Goal: Task Accomplishment & Management: Complete application form

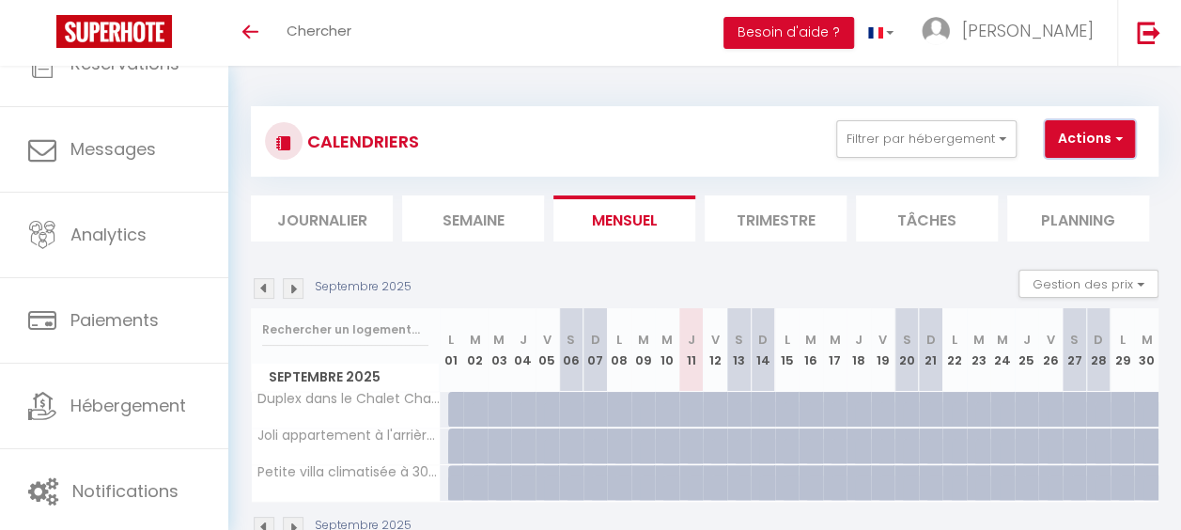
click at [1089, 144] on button "Actions" at bounding box center [1089, 139] width 90 height 38
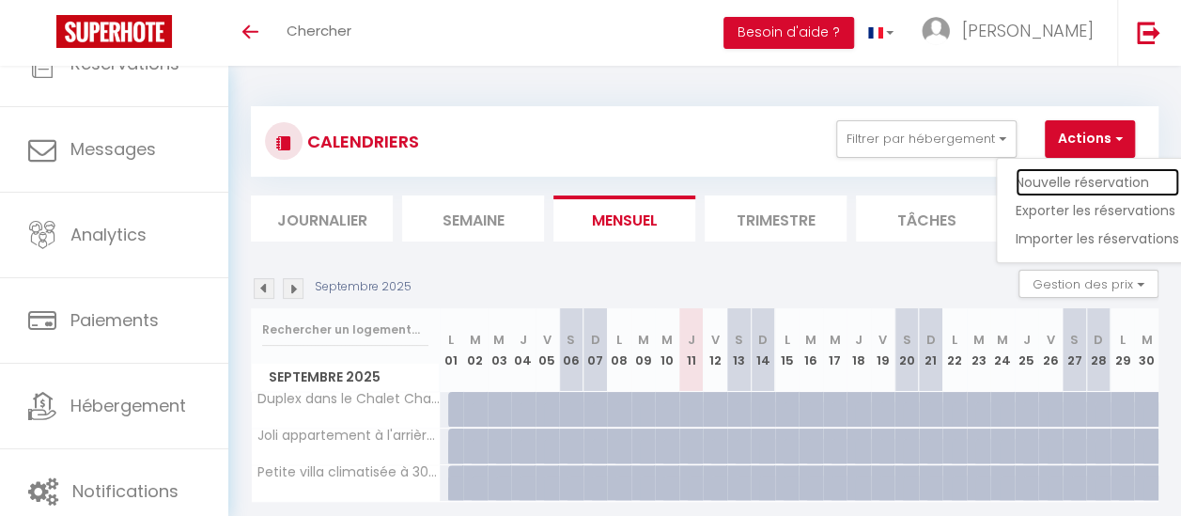
click at [1076, 172] on link "Nouvelle réservation" at bounding box center [1096, 182] width 163 height 28
select select
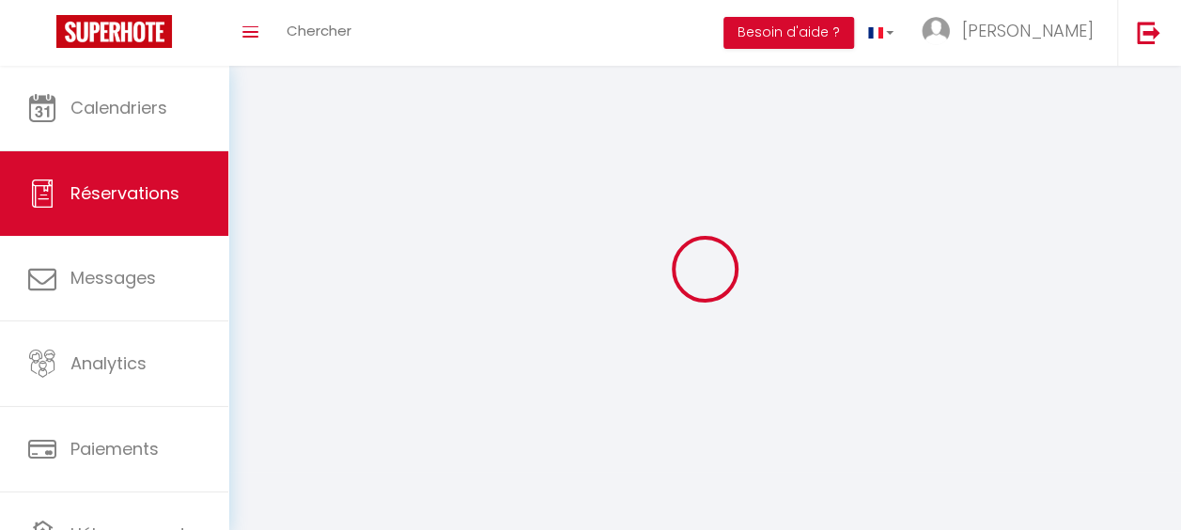
select select
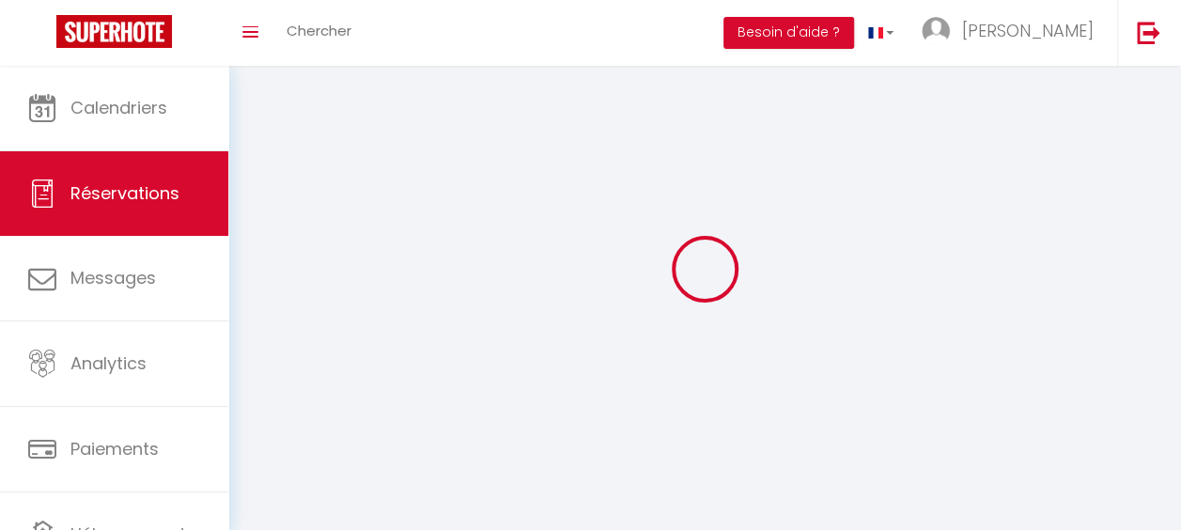
select select
checkbox input "false"
select select
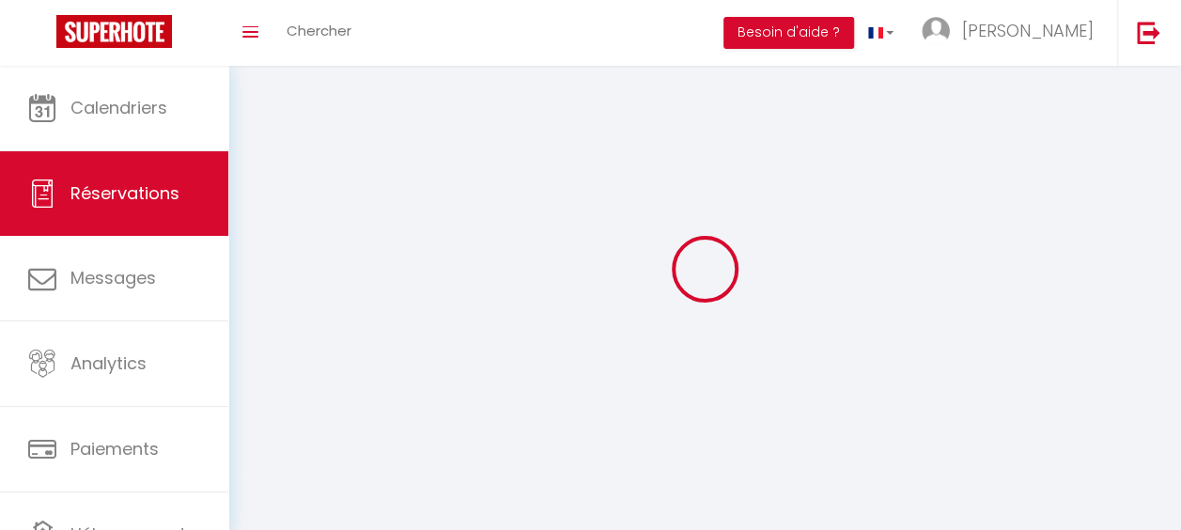
select select
checkbox input "false"
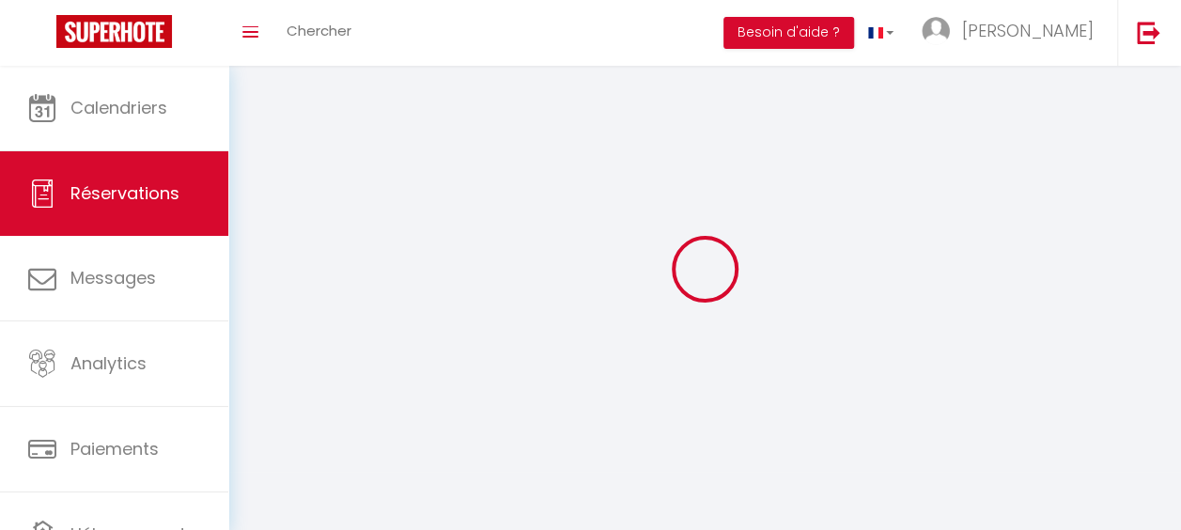
select select
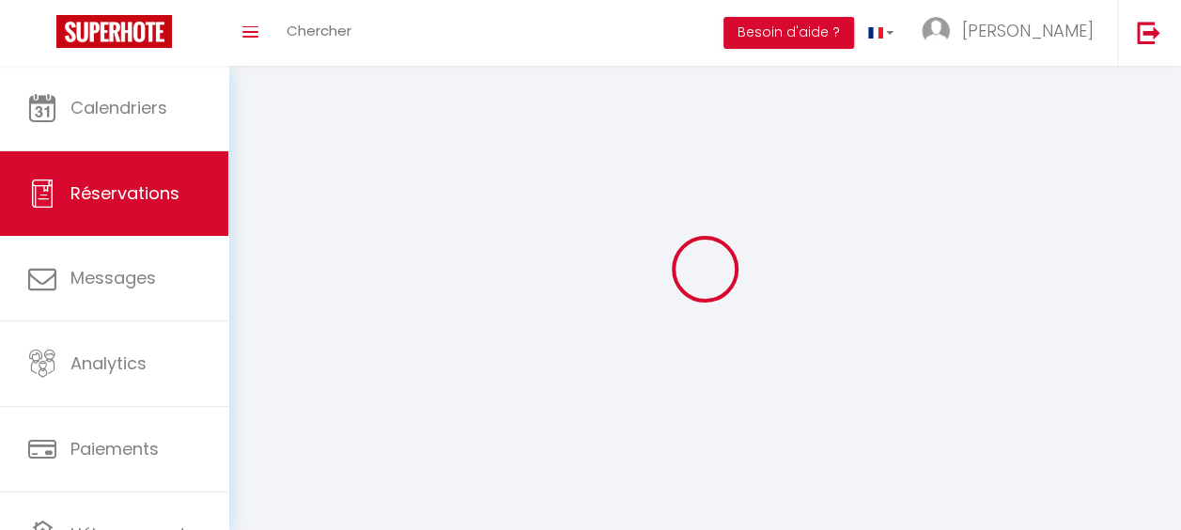
checkbox input "false"
select select
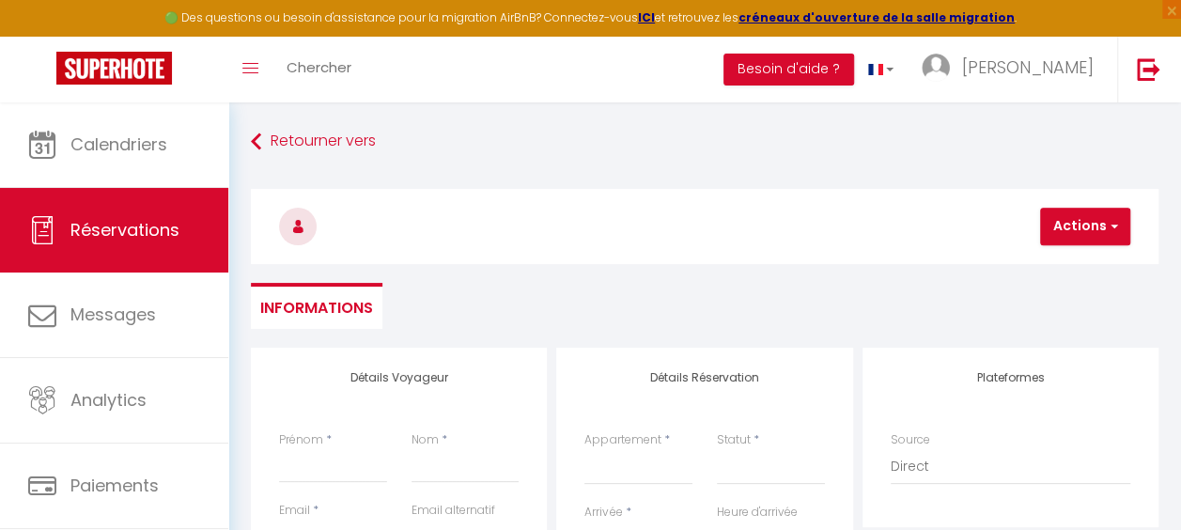
select select
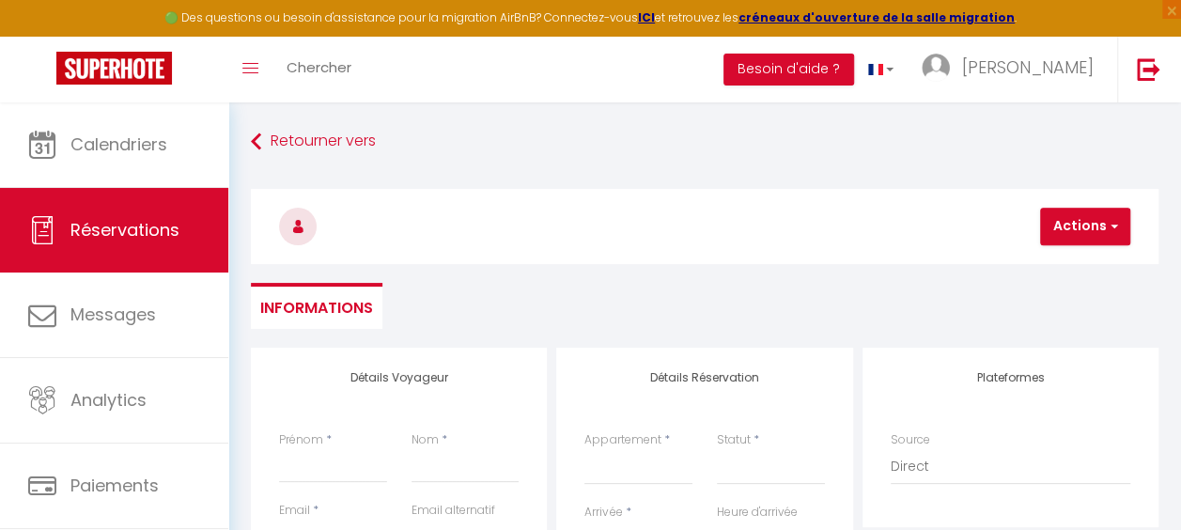
checkbox input "false"
select select
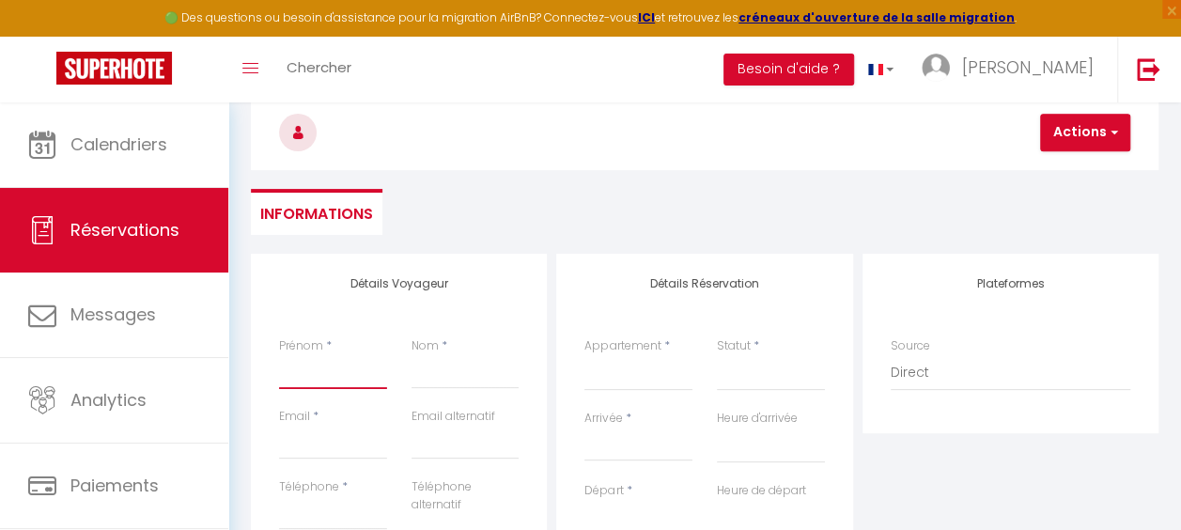
click at [331, 383] on input "Prénom" at bounding box center [333, 372] width 108 height 34
type input "c"
select select
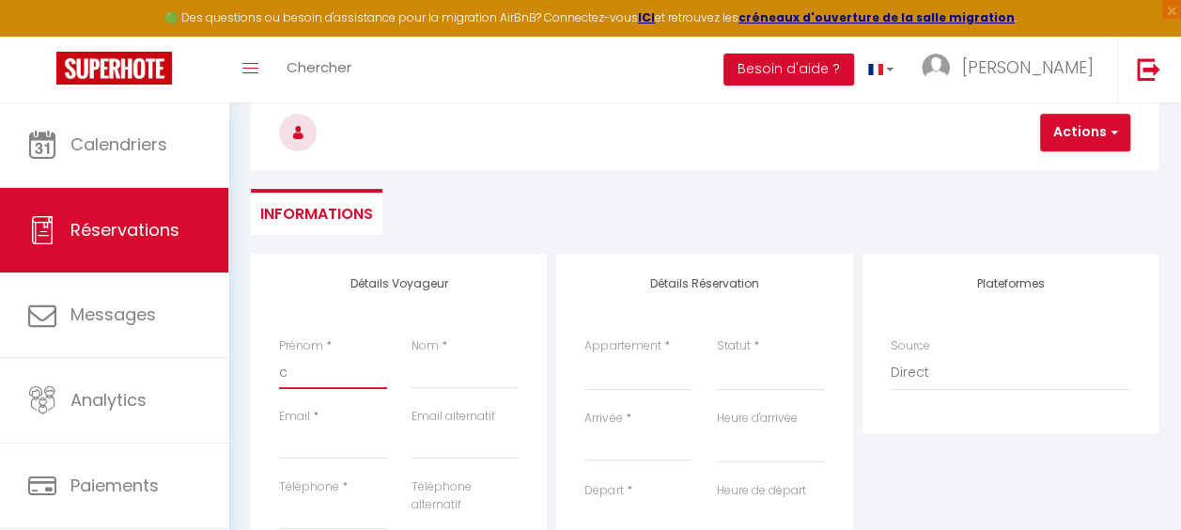
select select
checkbox input "false"
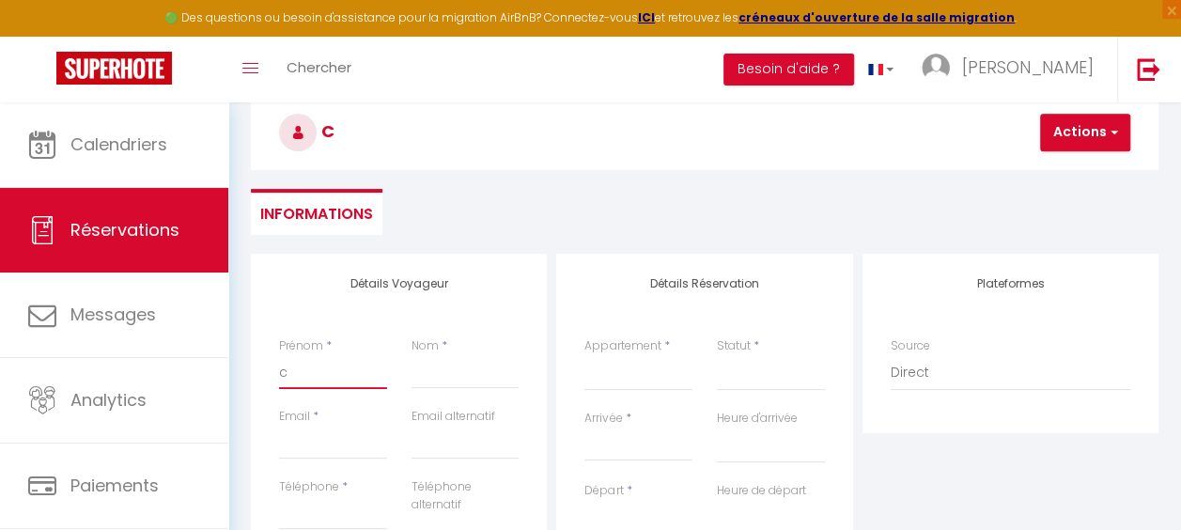
type input "cC"
select select
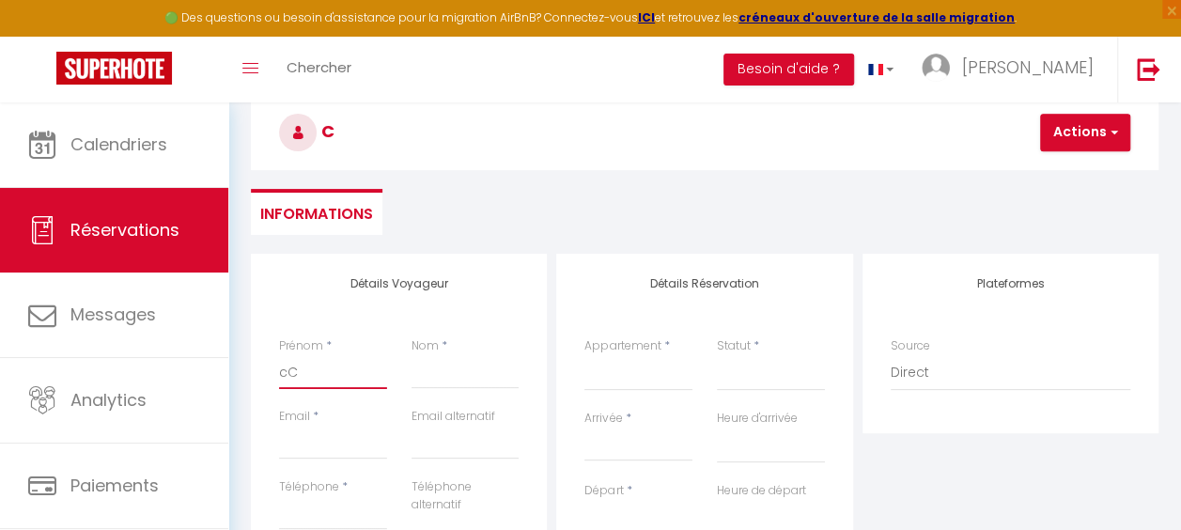
select select
checkbox input "false"
type input "cCh"
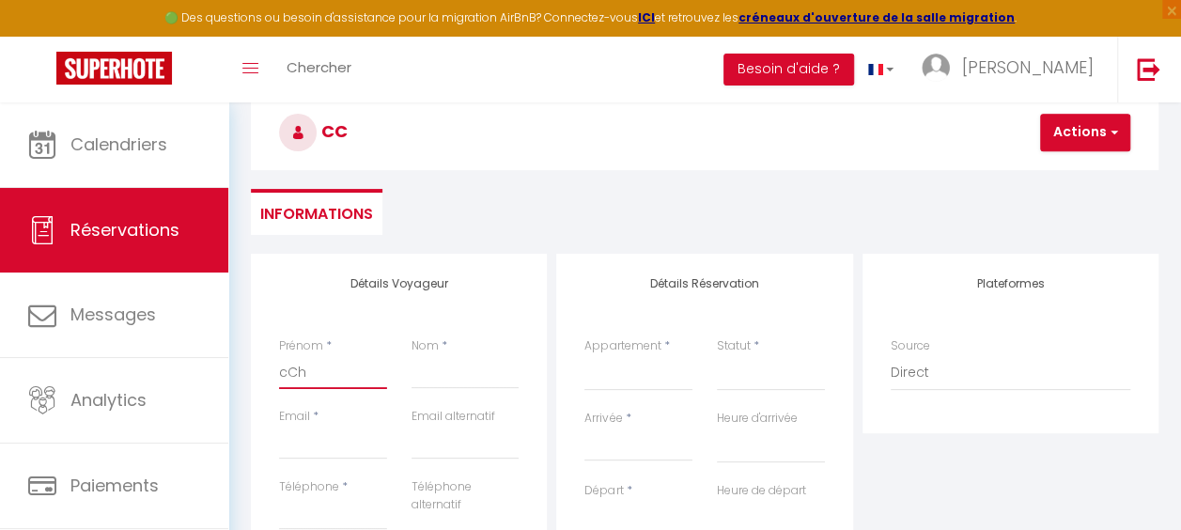
select select
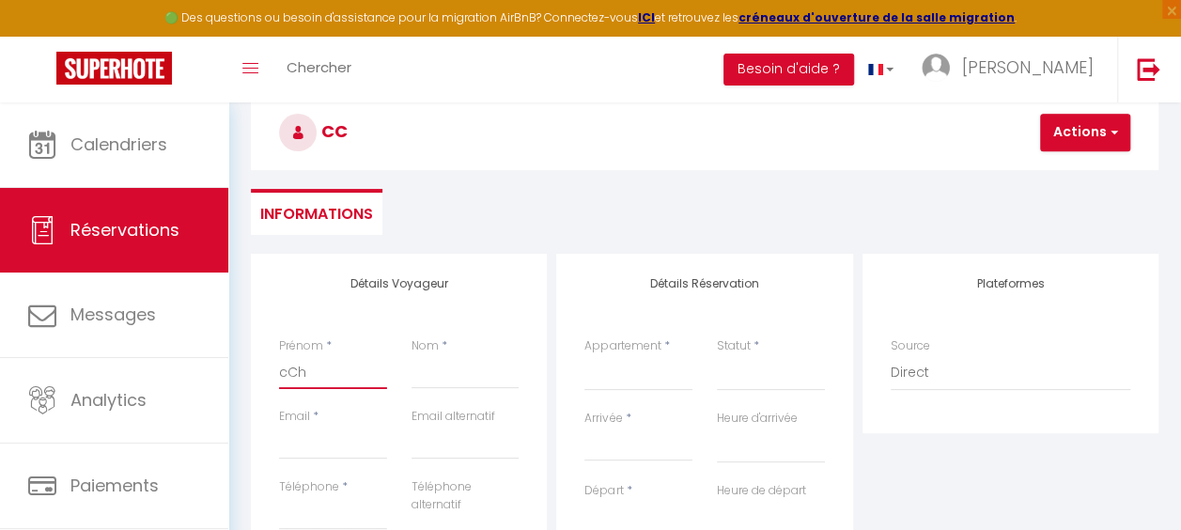
select select
checkbox input "false"
type input "cChr"
select select
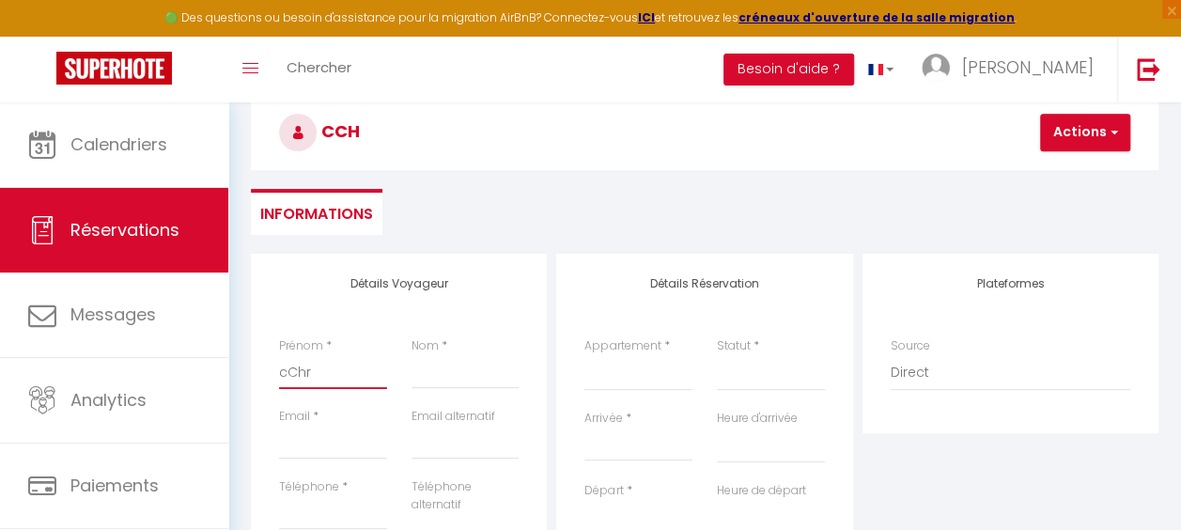
select select
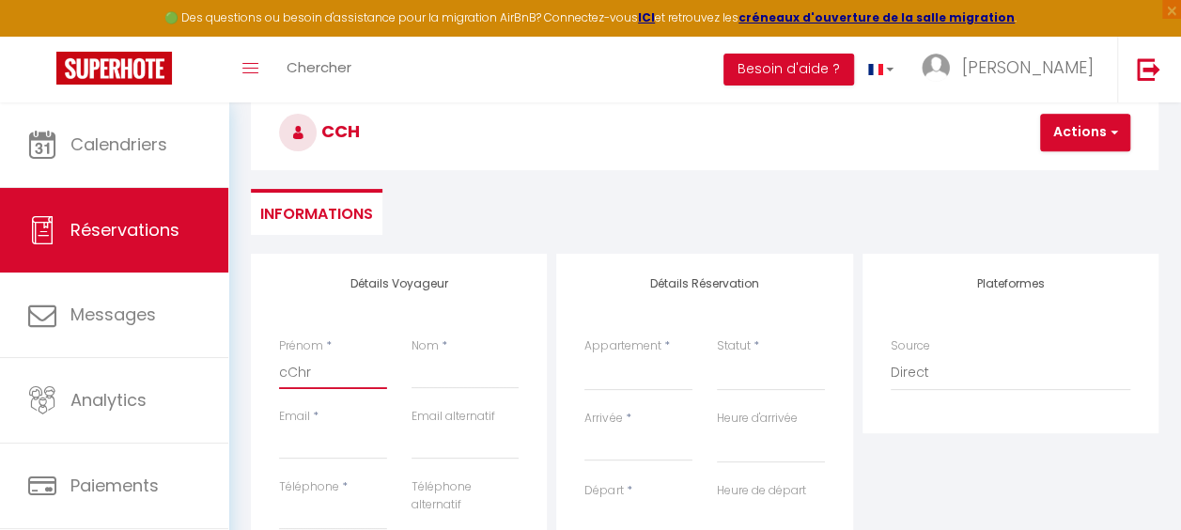
select select
checkbox input "false"
type input "cChri"
select select
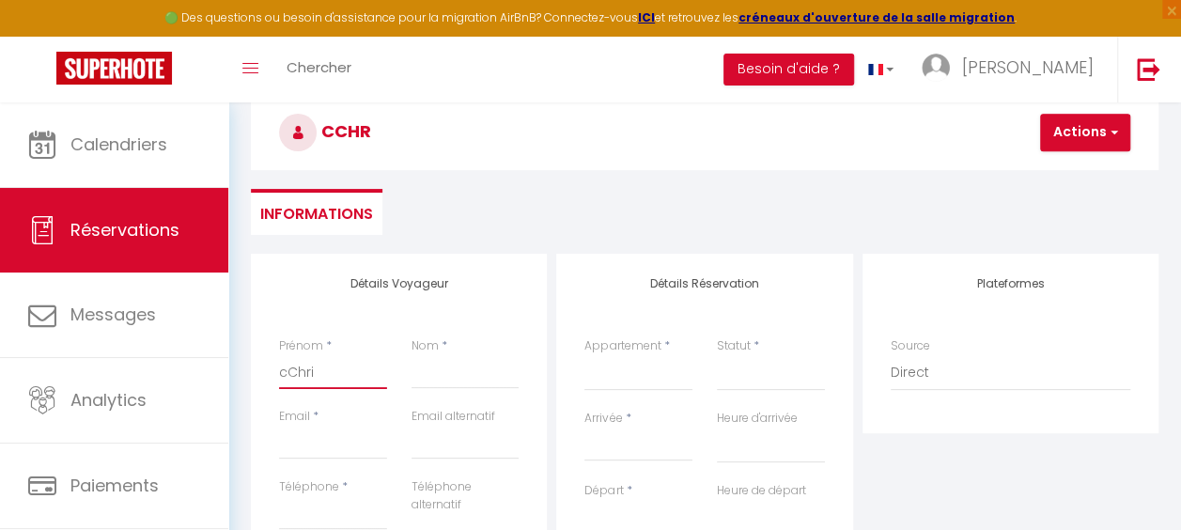
select select
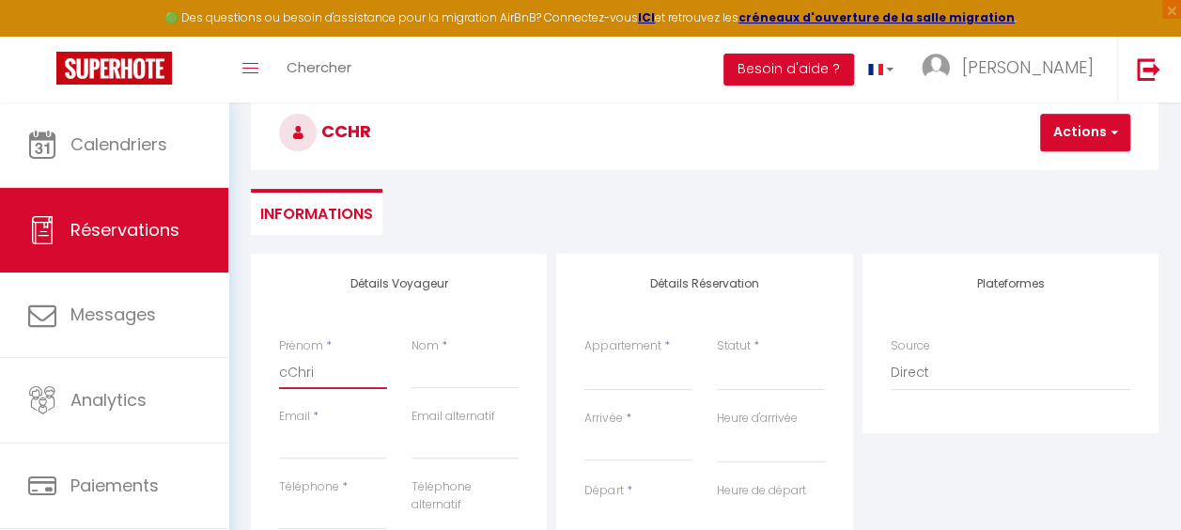
checkbox input "false"
type input "cChris"
select select
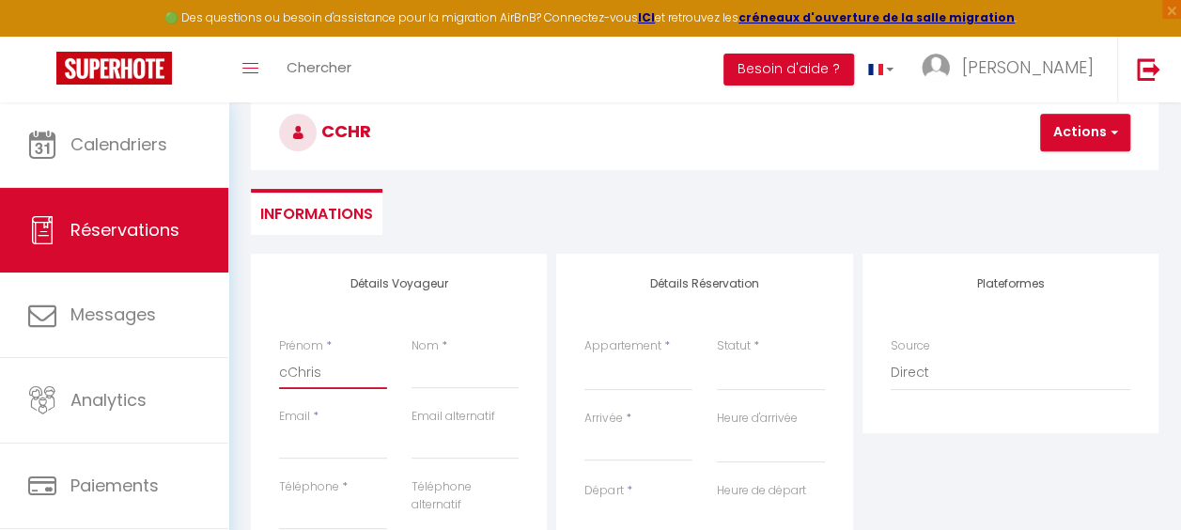
select select
checkbox input "false"
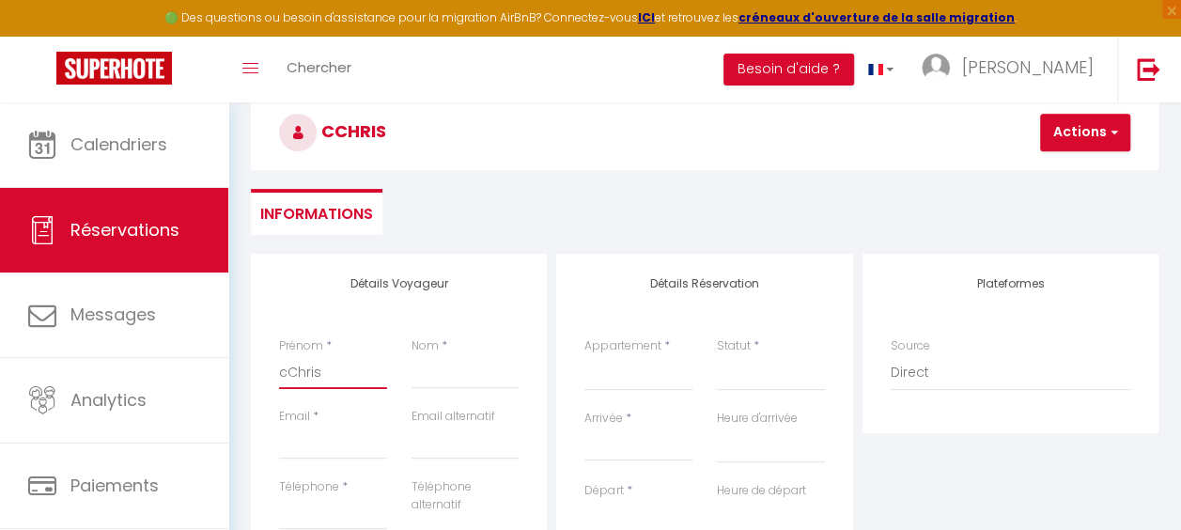
type input "cChrist"
select select
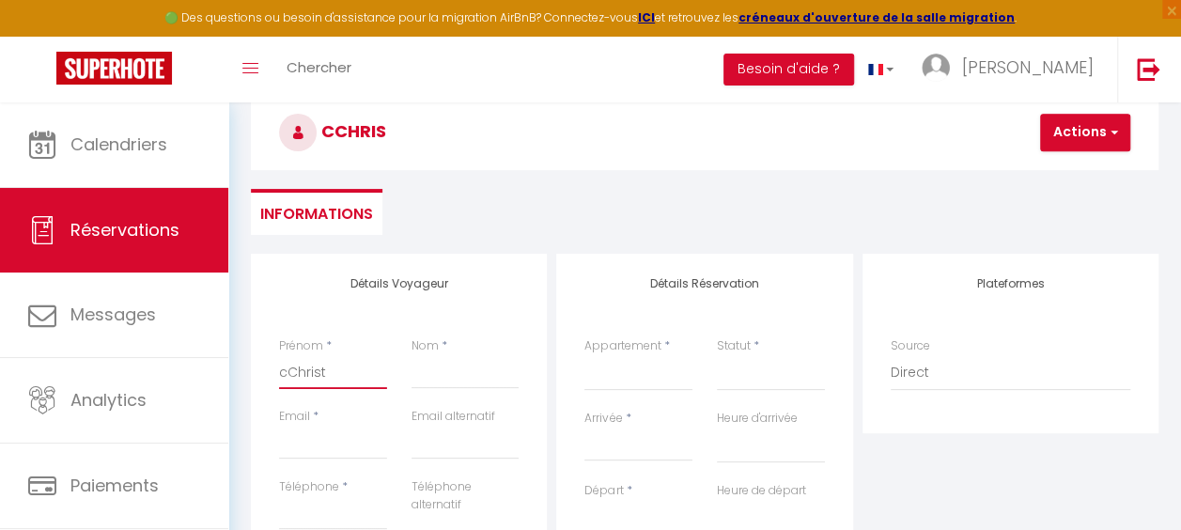
select select
checkbox input "false"
type input "cChristo"
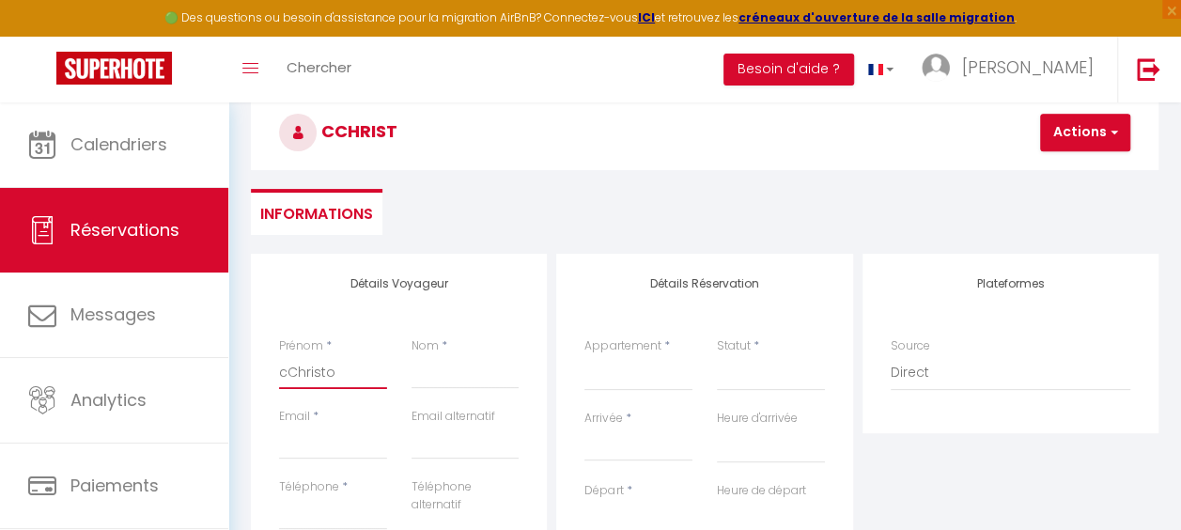
select select
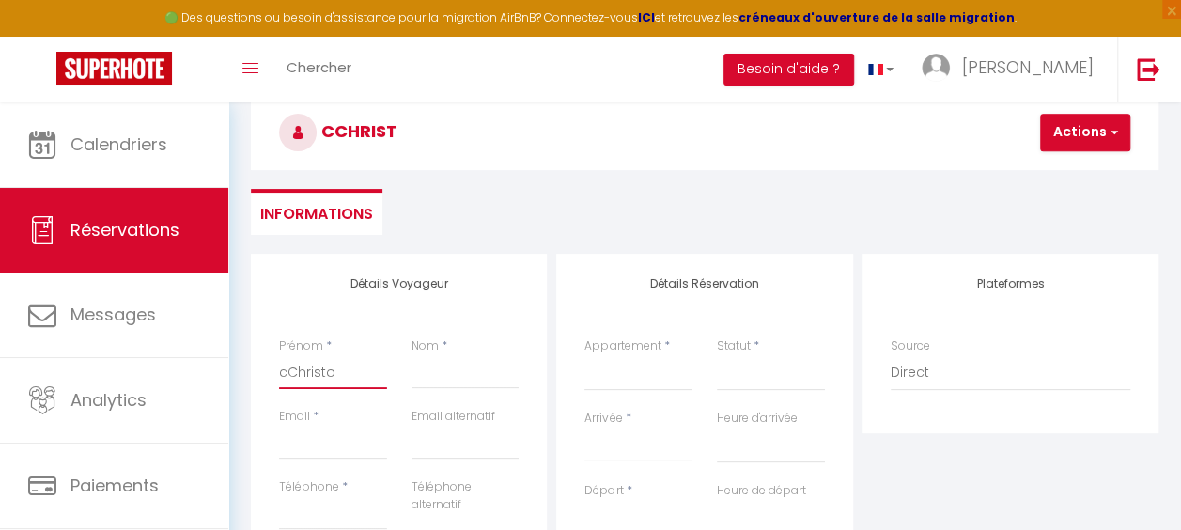
select select
checkbox input "false"
type input "cChristop"
select select
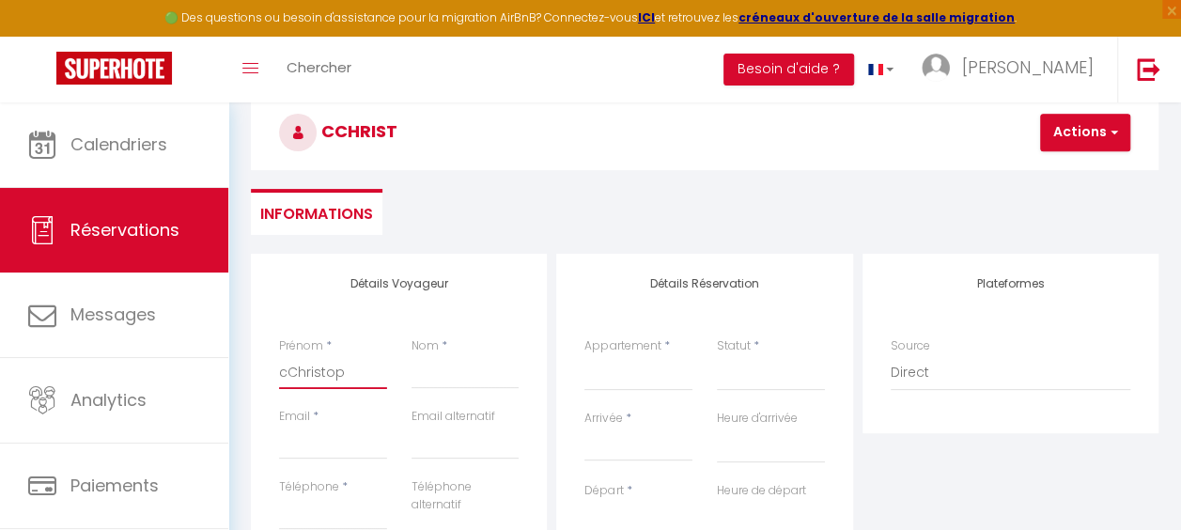
select select
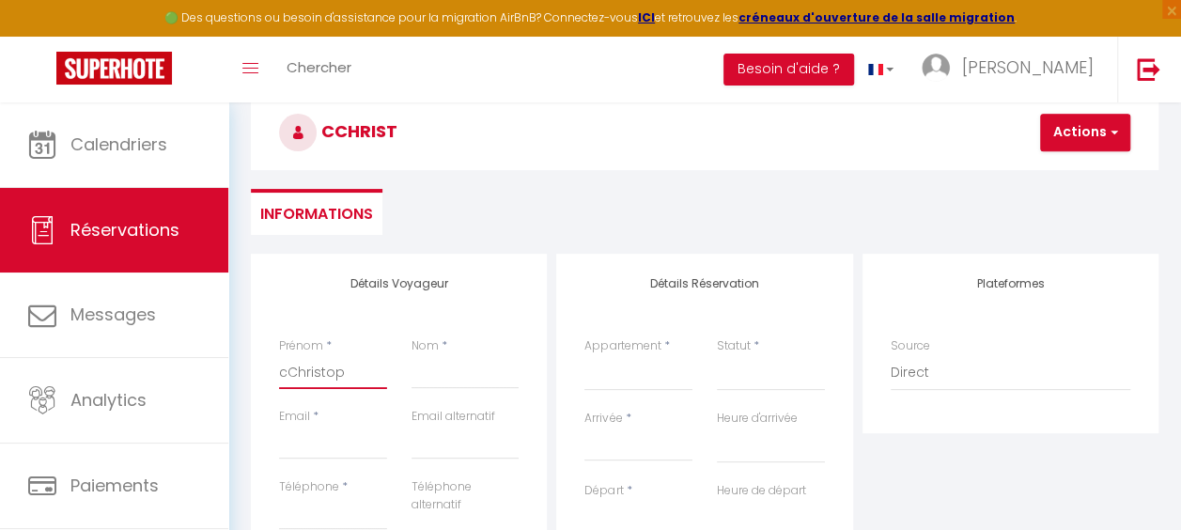
select select
checkbox input "false"
type input "cChristoph"
select select
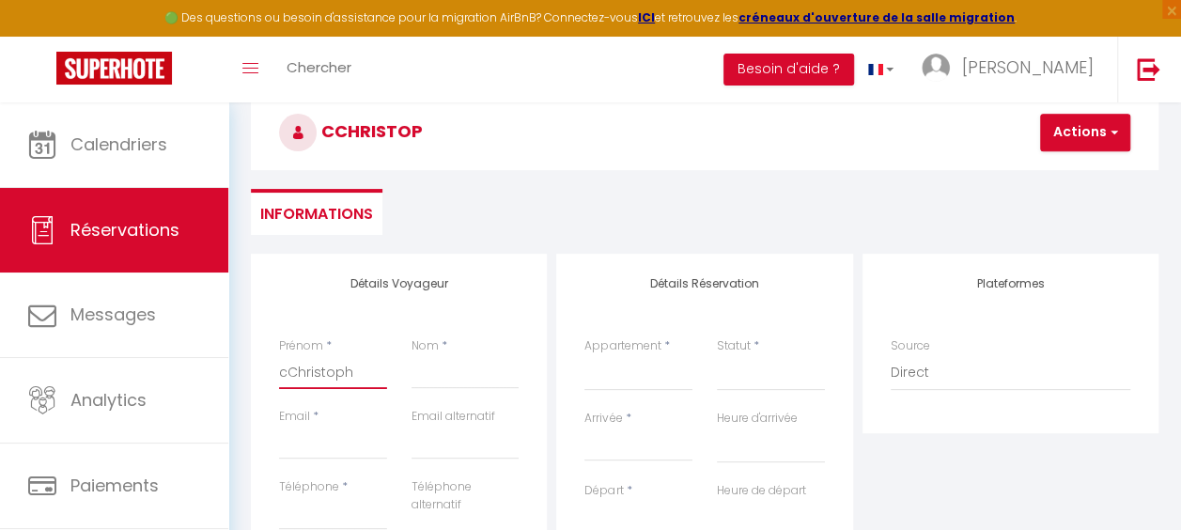
select select
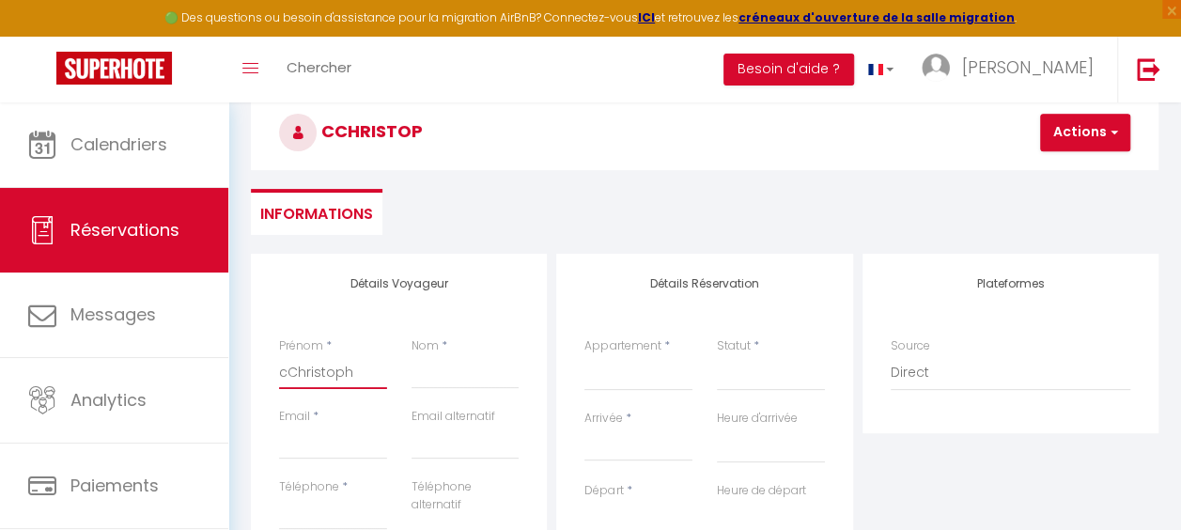
checkbox input "false"
type input "cChristophe"
select select
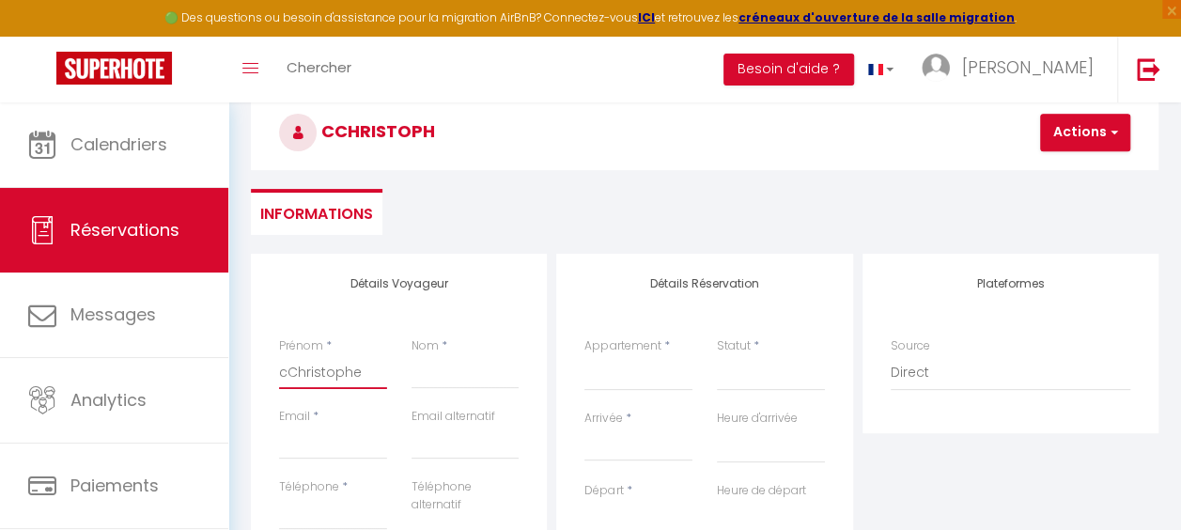
select select
checkbox input "false"
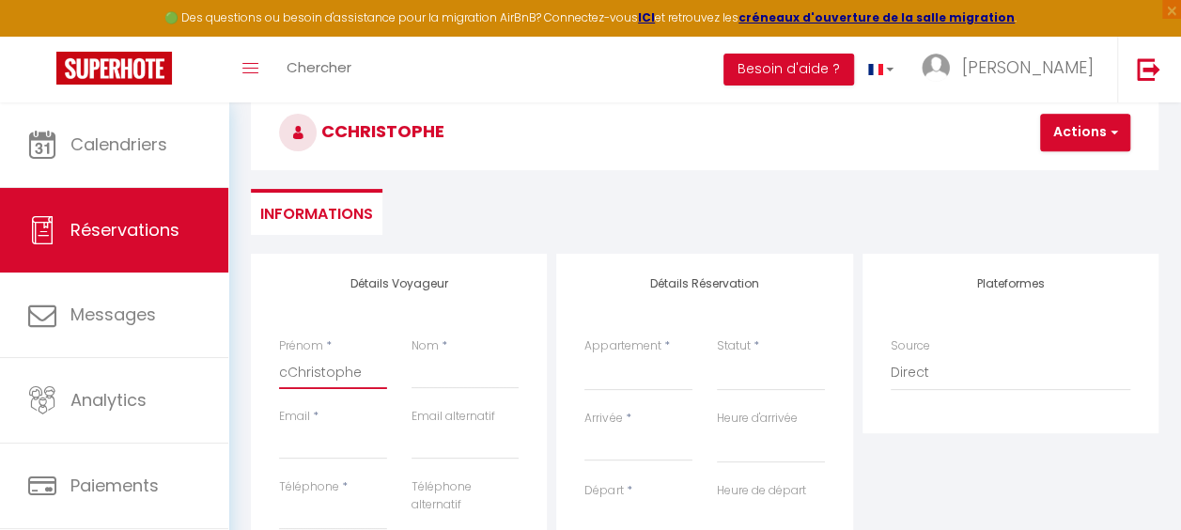
drag, startPoint x: 286, startPoint y: 374, endPoint x: 276, endPoint y: 371, distance: 9.8
click at [276, 371] on div "Prénom * cChristophe" at bounding box center [333, 372] width 132 height 70
type input "[PERSON_NAME]"
select select
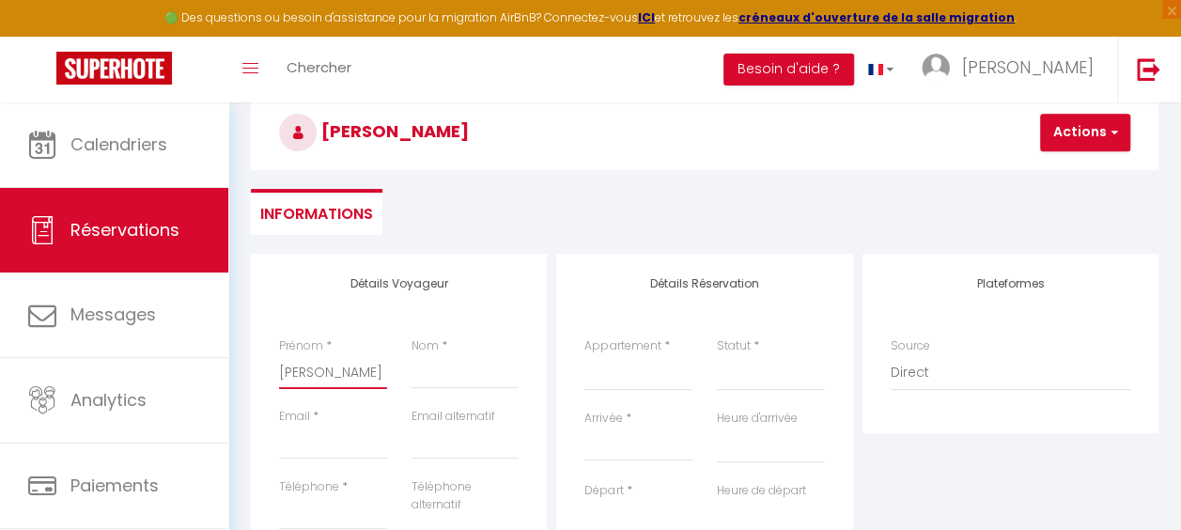
select select
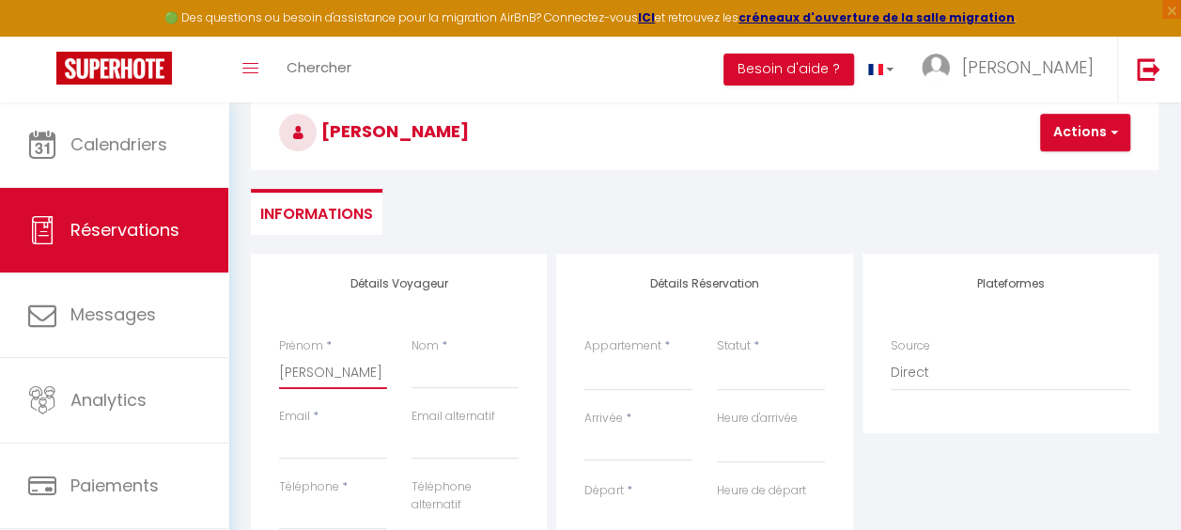
checkbox input "false"
type input "[PERSON_NAME]"
click at [464, 378] on input "Nom" at bounding box center [465, 372] width 108 height 34
type input "F"
select select
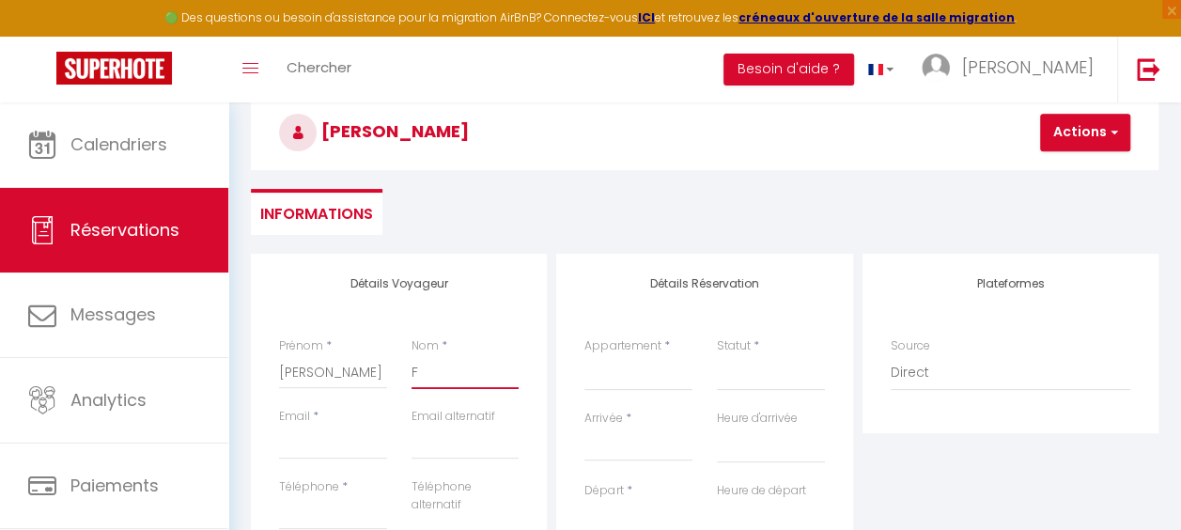
select select
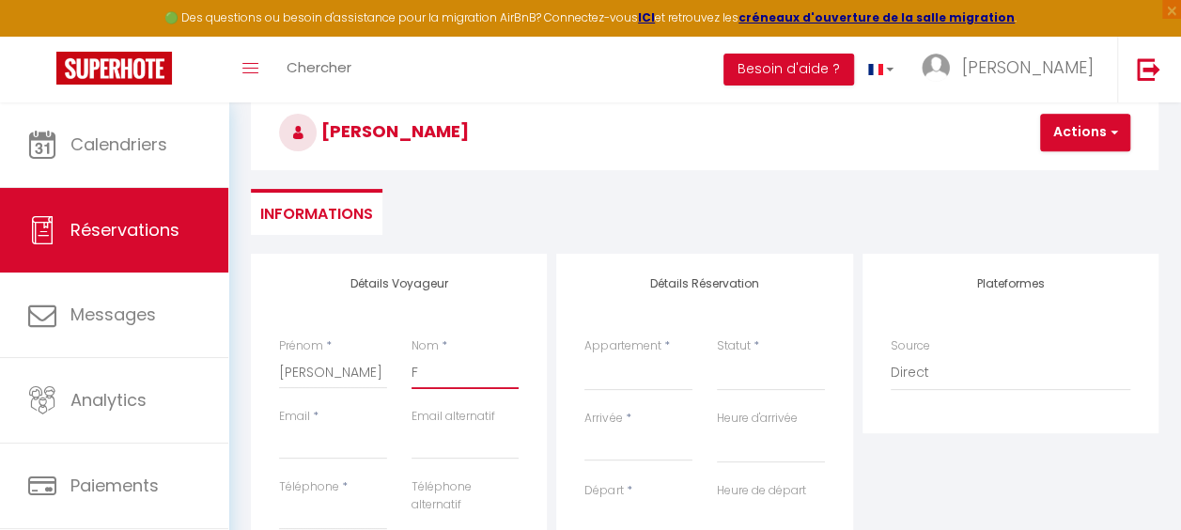
select select
checkbox input "false"
type input "FE"
select select
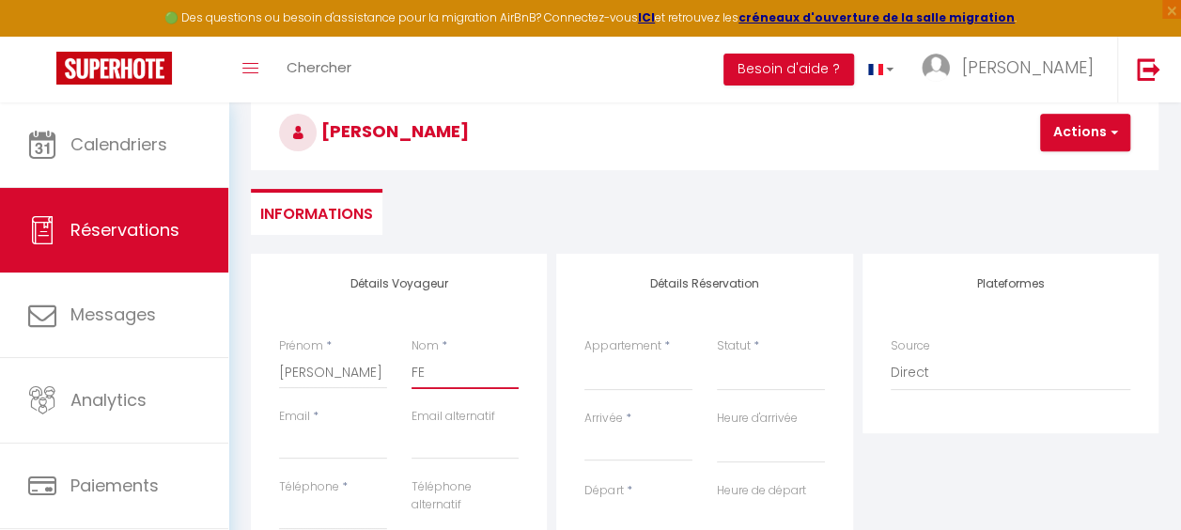
select select
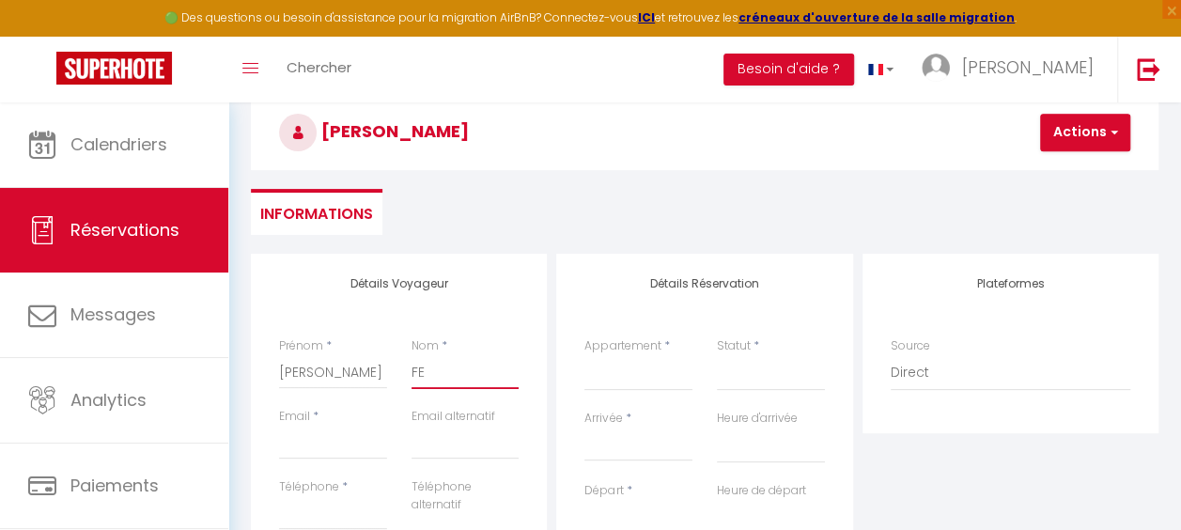
checkbox input "false"
type input "FER"
select select
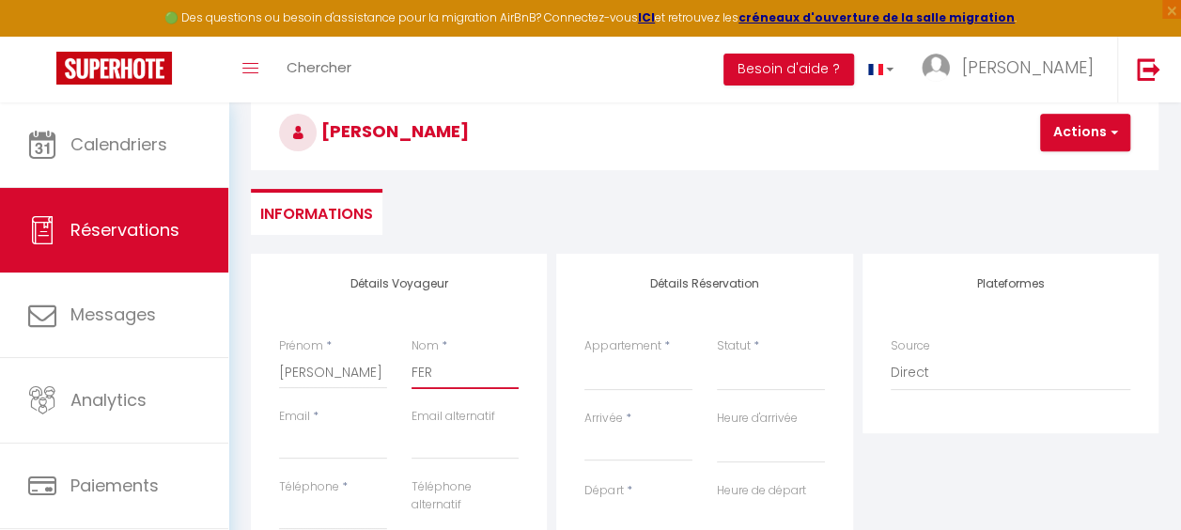
select select
checkbox input "false"
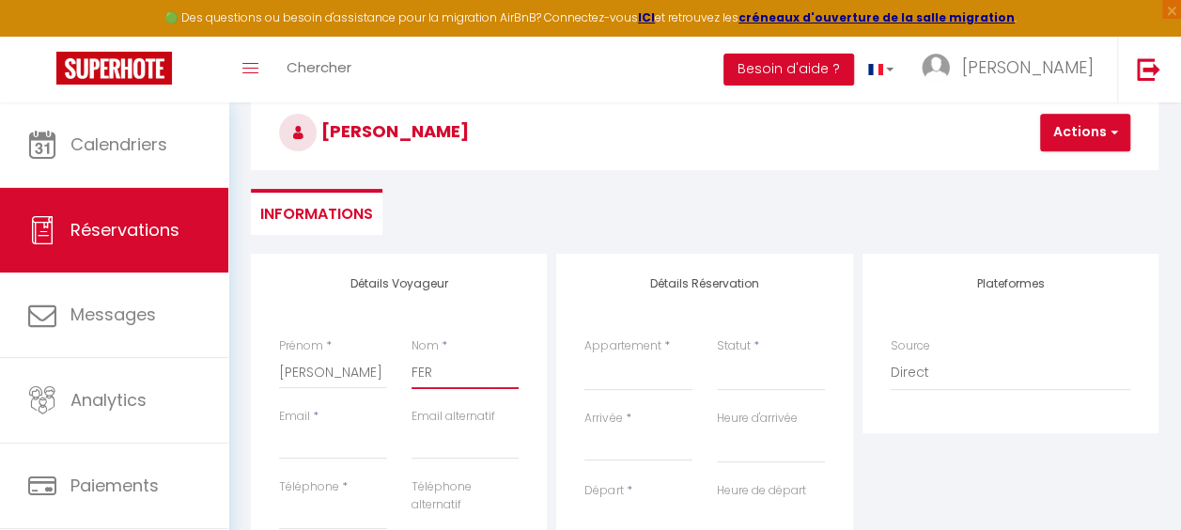
type input "FERR"
select select
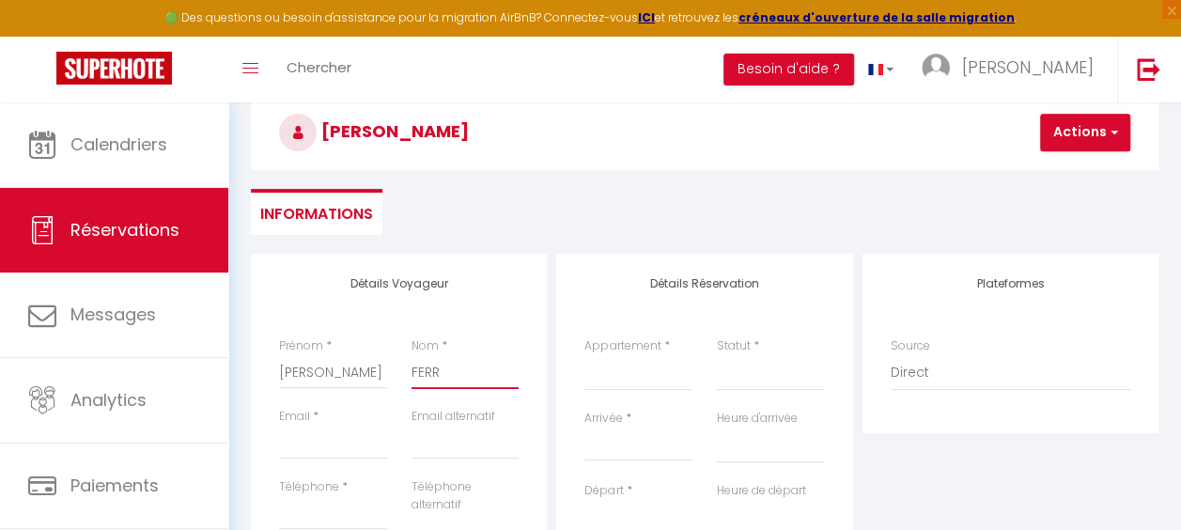
select select
checkbox input "false"
type input "[PERSON_NAME]"
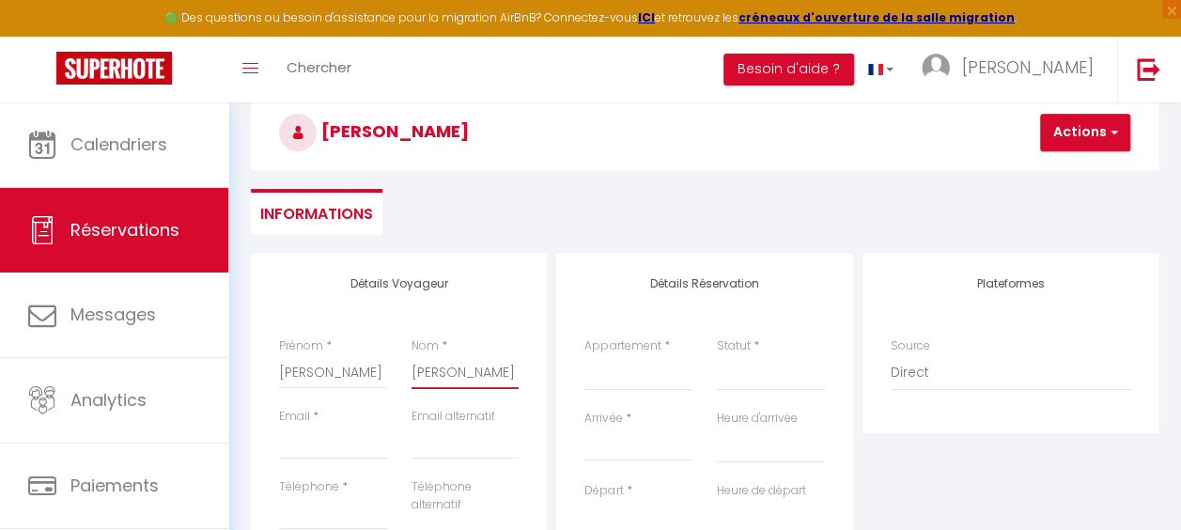
select select
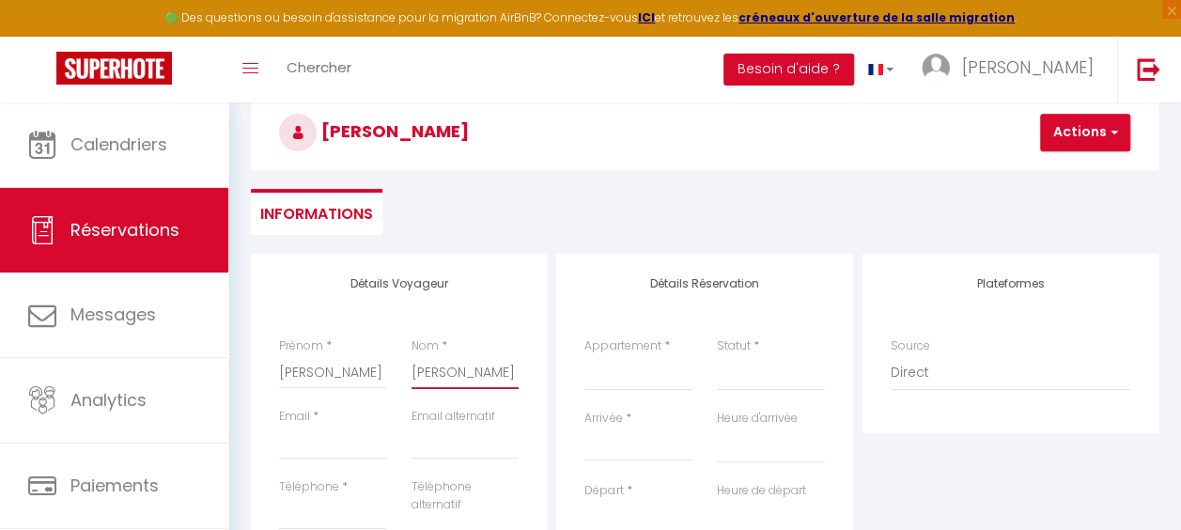
select select
checkbox input "false"
type input "[PERSON_NAME]"
select select
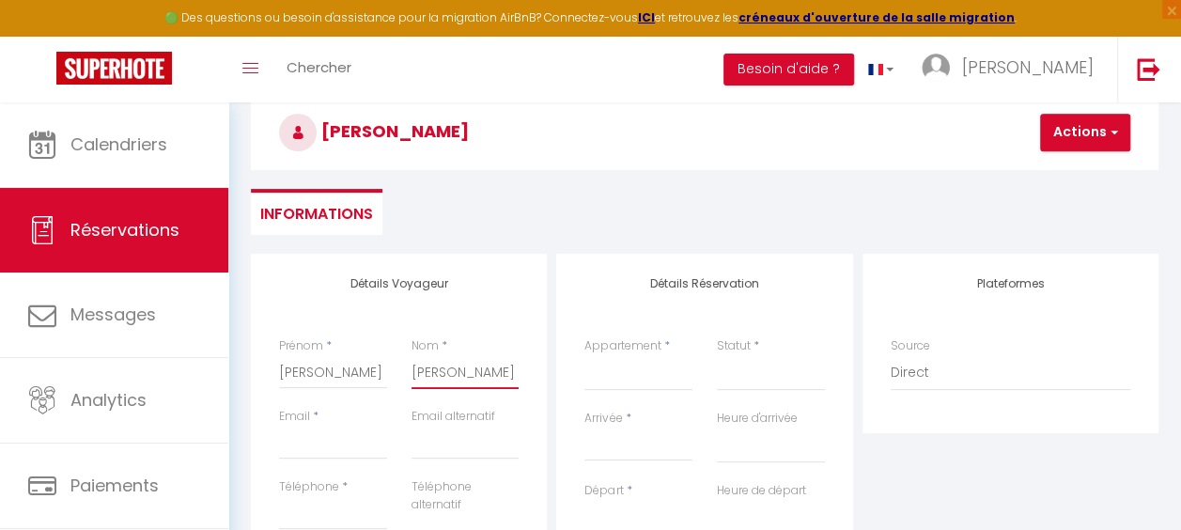
select select
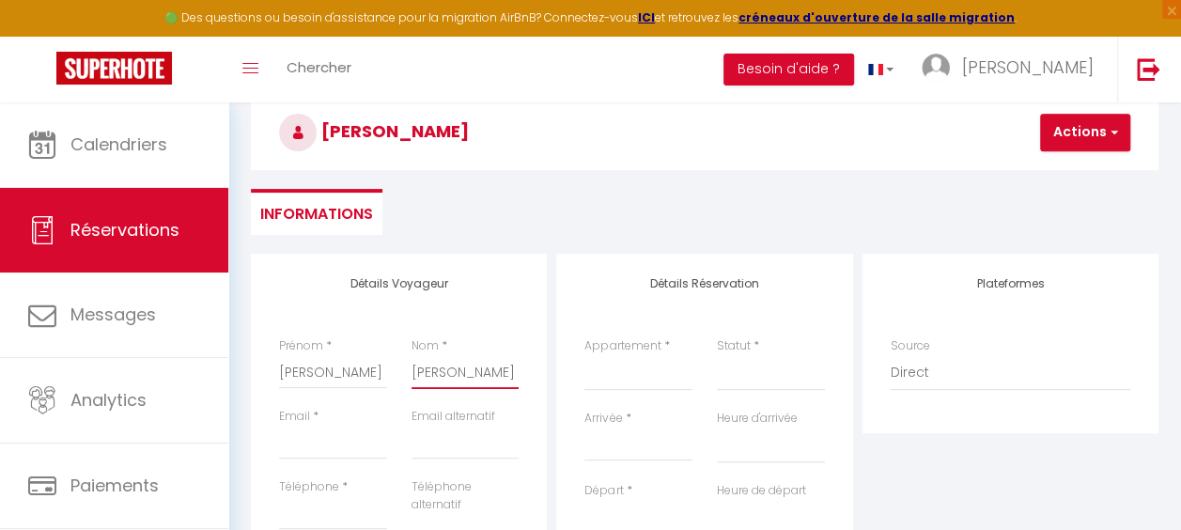
select select
checkbox input "false"
type input "[PERSON_NAME]"
select select
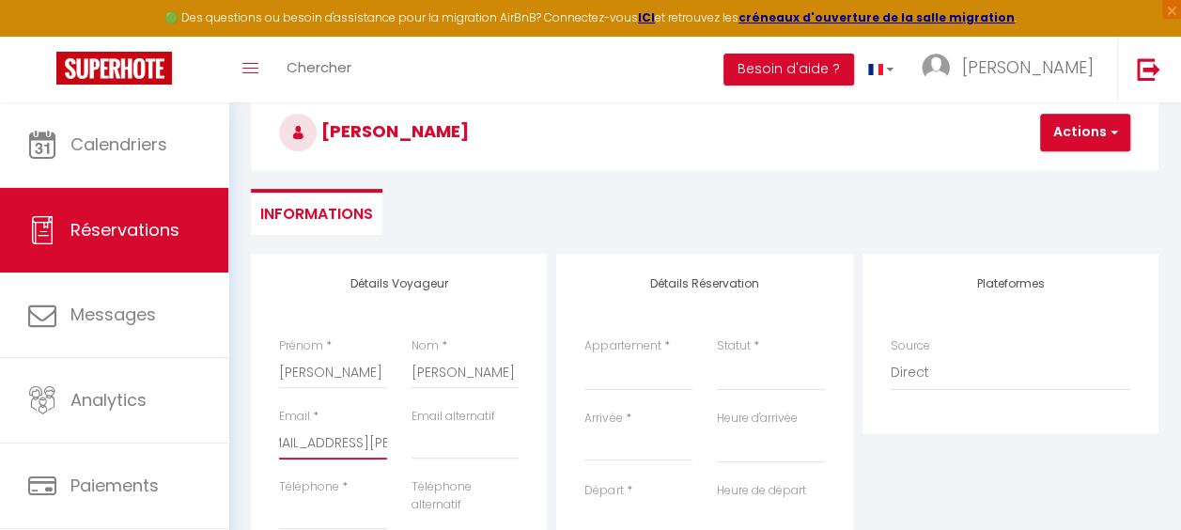
scroll to position [0, 30]
click at [363, 443] on input "[EMAIL_ADDRESS][PERSON_NAME][DOMAIN_NAME]" at bounding box center [333, 442] width 108 height 34
click at [317, 500] on input "Téléphone" at bounding box center [333, 513] width 108 height 34
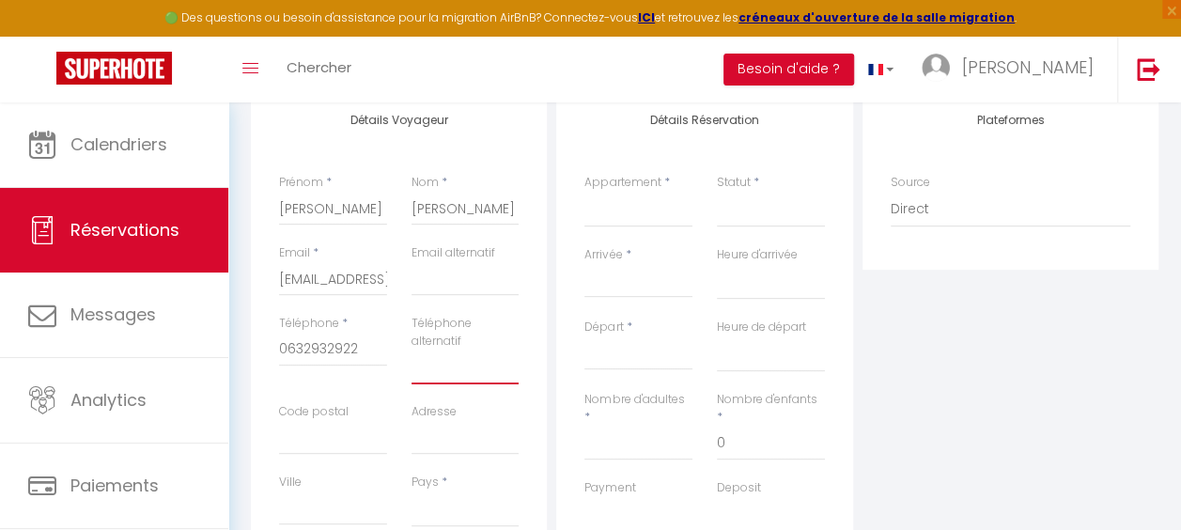
scroll to position [299, 0]
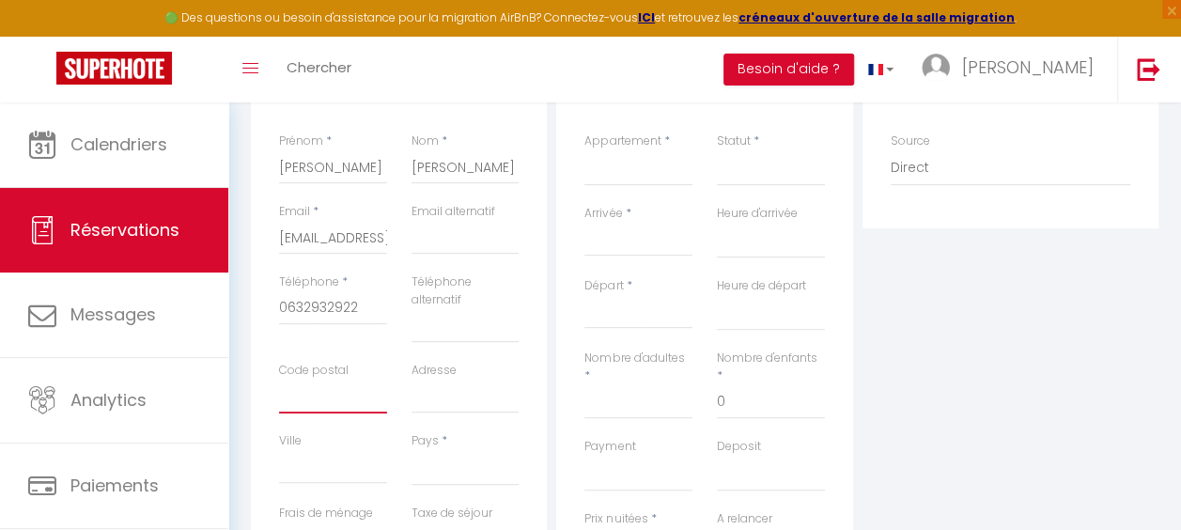
click at [297, 398] on input "Code postal" at bounding box center [333, 396] width 108 height 34
click at [487, 401] on input "Adresse" at bounding box center [465, 396] width 108 height 34
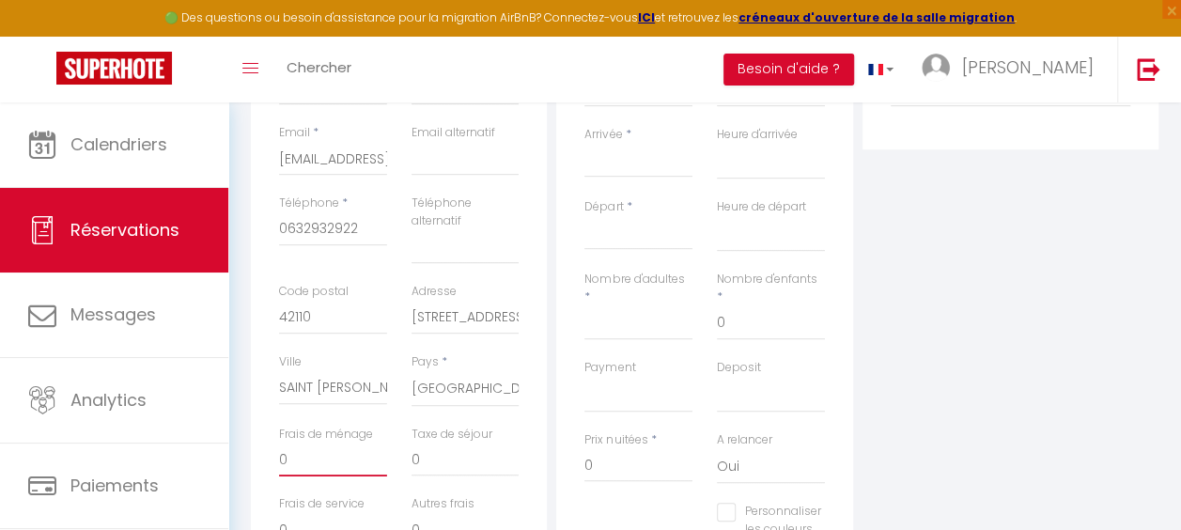
scroll to position [418, 0]
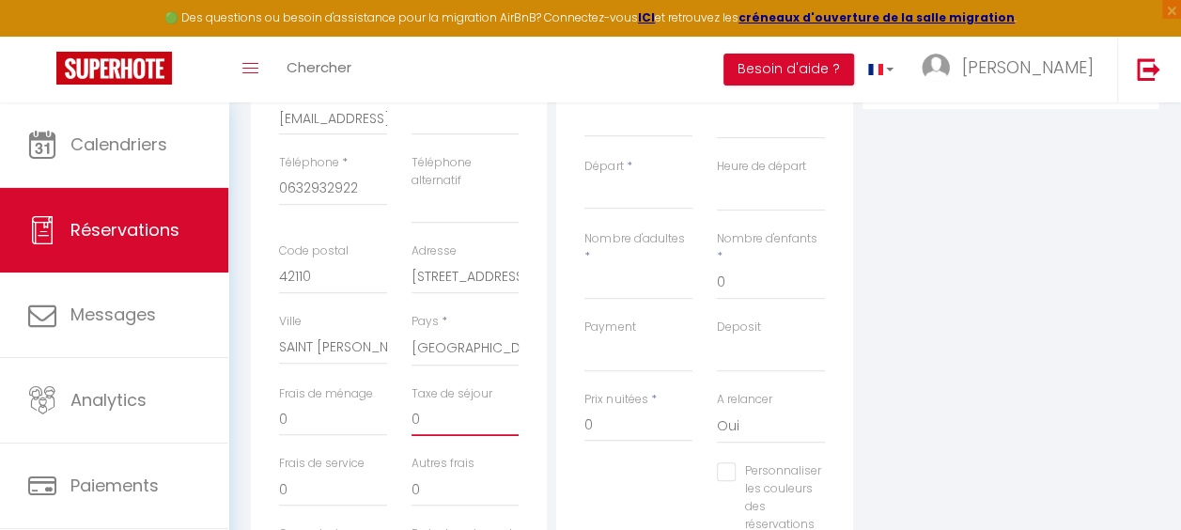
click at [462, 426] on input "0" at bounding box center [465, 419] width 108 height 34
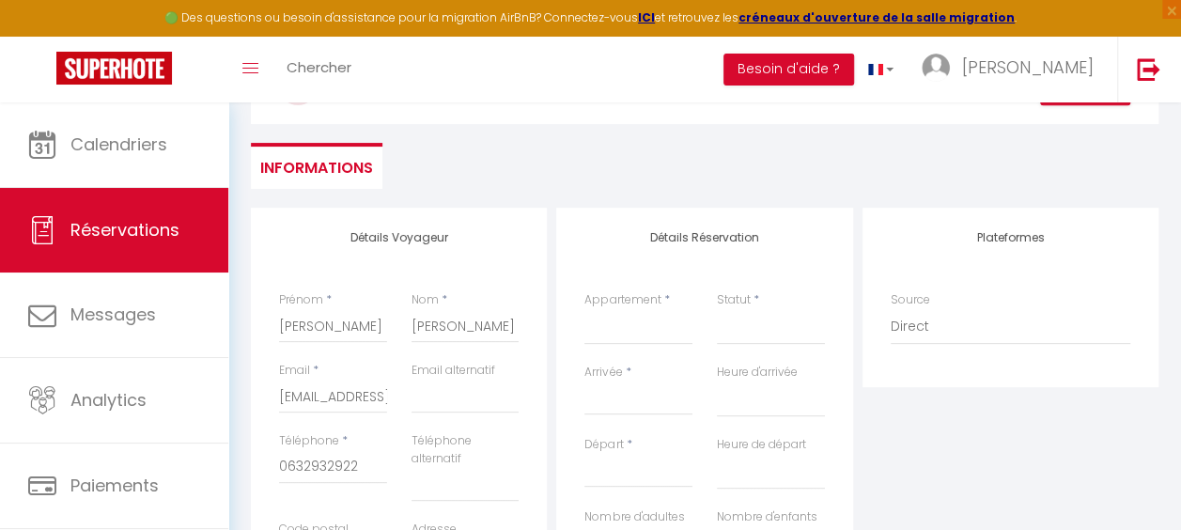
scroll to position [136, 0]
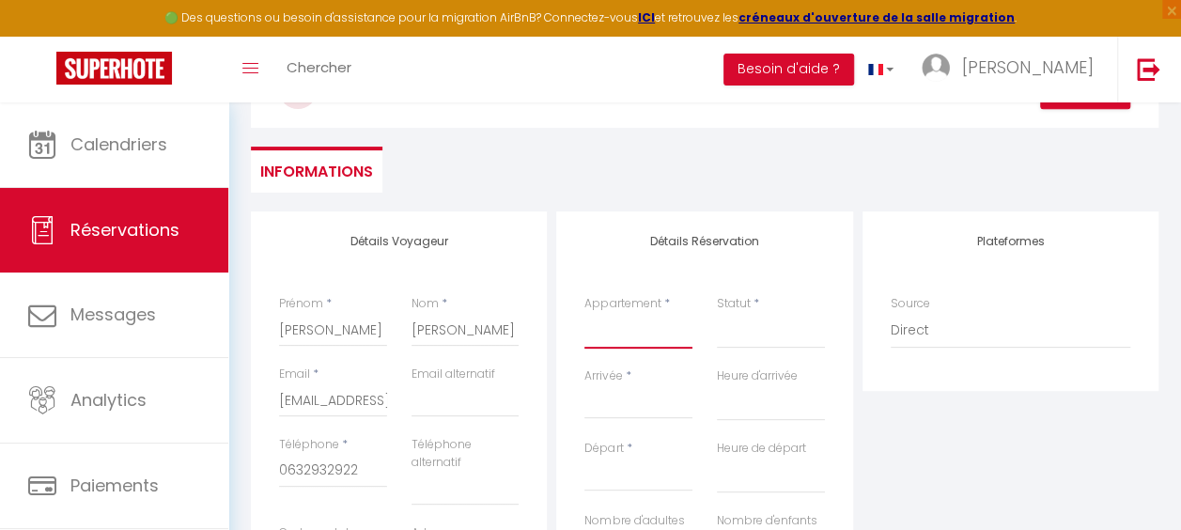
click at [625, 331] on select "Duplex dans le Chalet Chantelouve pour 8 personnes Joli appartement à l'arrière…" at bounding box center [638, 331] width 108 height 36
click at [584, 313] on select "Duplex dans le Chalet Chantelouve pour 8 personnes Joli appartement à l'arrière…" at bounding box center [638, 331] width 108 height 36
click at [768, 352] on div "Statut * Confirmé Non Confirmé Annulé Annulé par le voyageur No Show Request" at bounding box center [770, 331] width 132 height 72
click at [768, 339] on select "Confirmé Non Confirmé [PERSON_NAME] par le voyageur No Show Request" at bounding box center [771, 331] width 108 height 36
click at [717, 313] on select "Confirmé Non Confirmé [PERSON_NAME] par le voyageur No Show Request" at bounding box center [771, 331] width 108 height 36
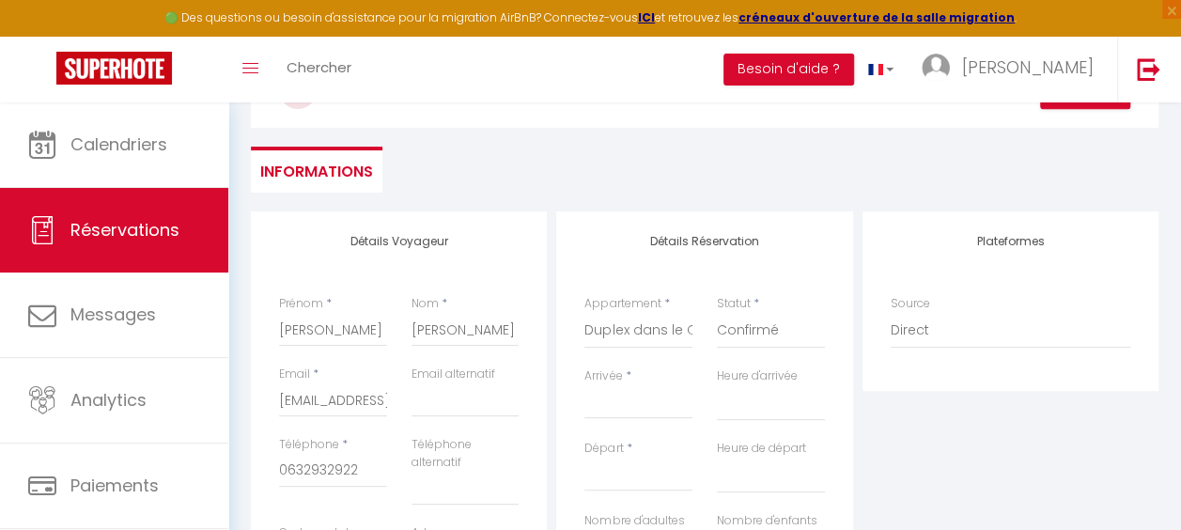
click at [620, 409] on input "Arrivée" at bounding box center [638, 404] width 108 height 24
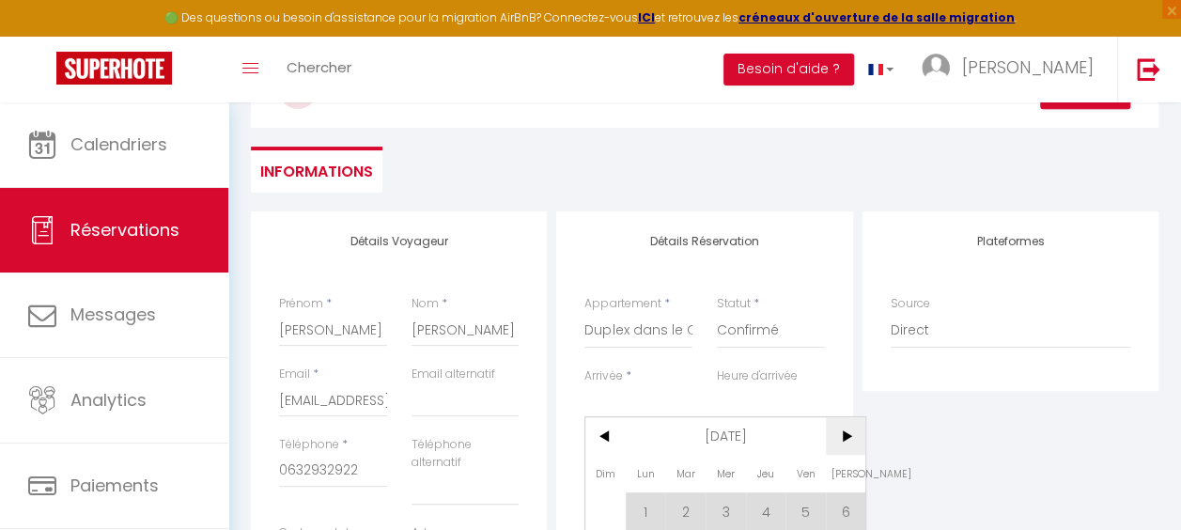
click at [854, 437] on span ">" at bounding box center [846, 436] width 40 height 38
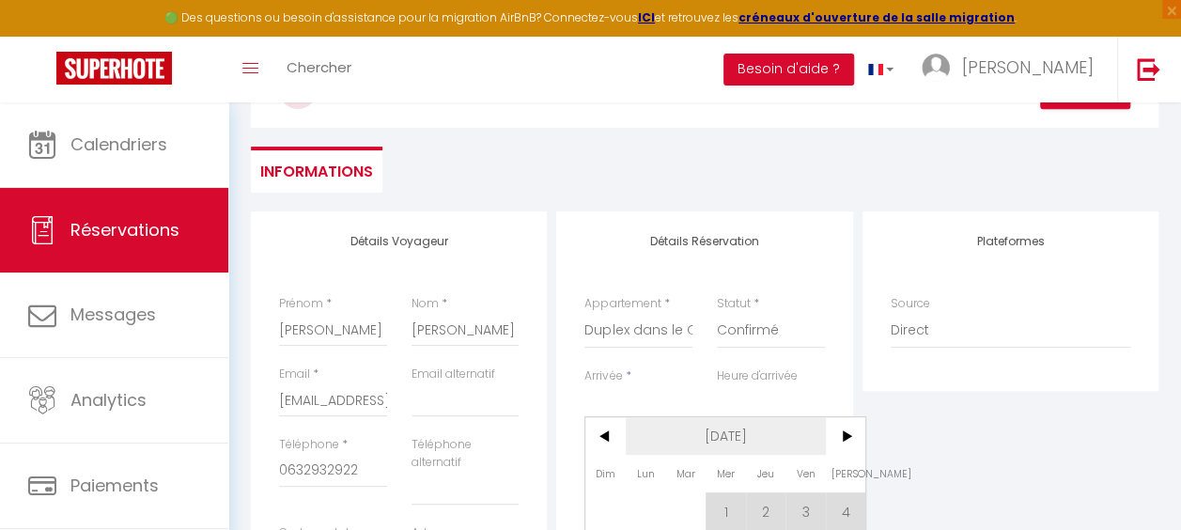
scroll to position [230, 0]
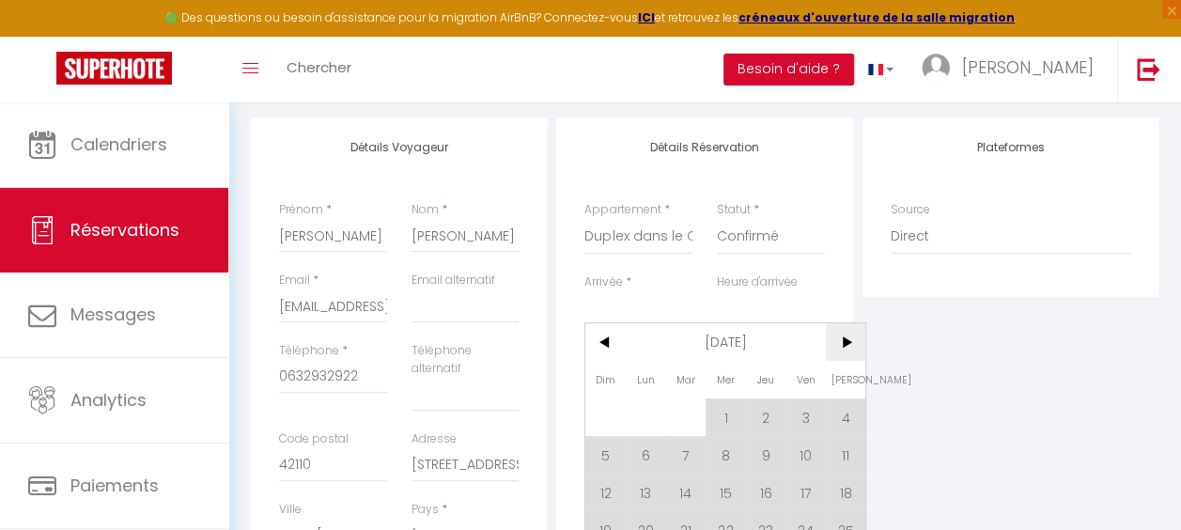
click at [848, 336] on span ">" at bounding box center [846, 342] width 40 height 38
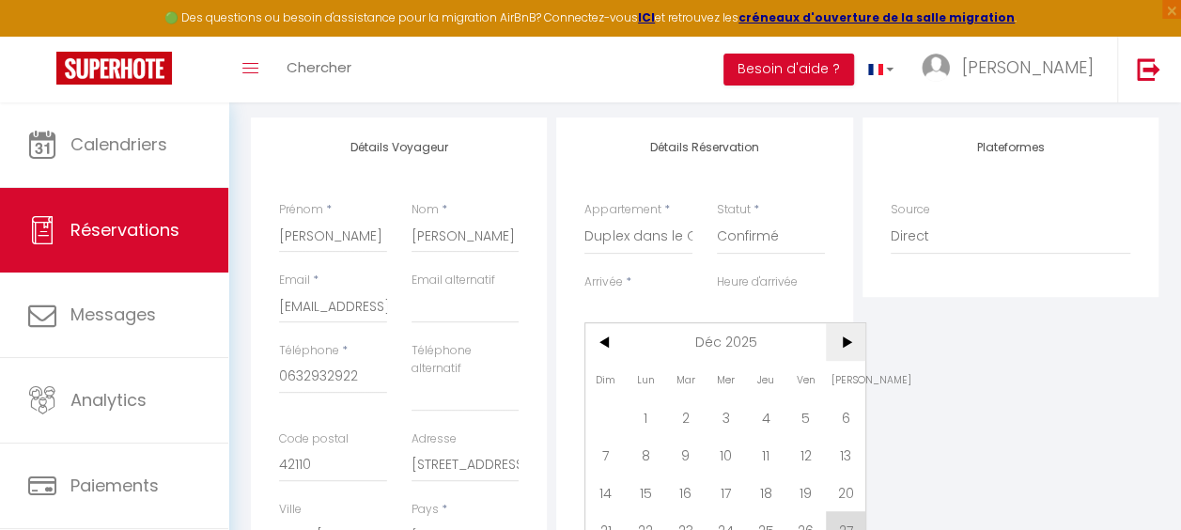
click at [848, 336] on span ">" at bounding box center [846, 342] width 40 height 38
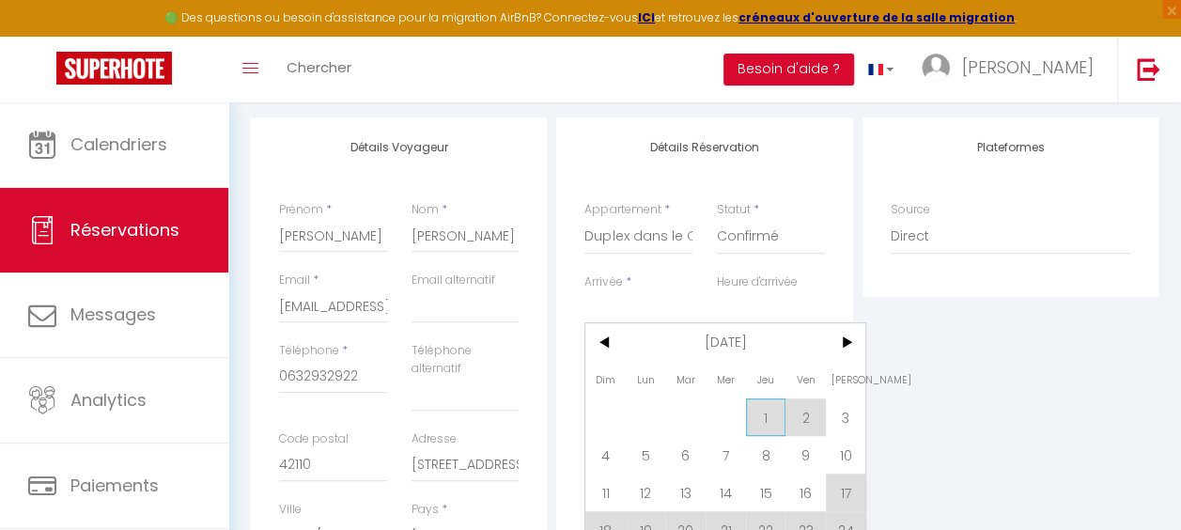
scroll to position [418, 0]
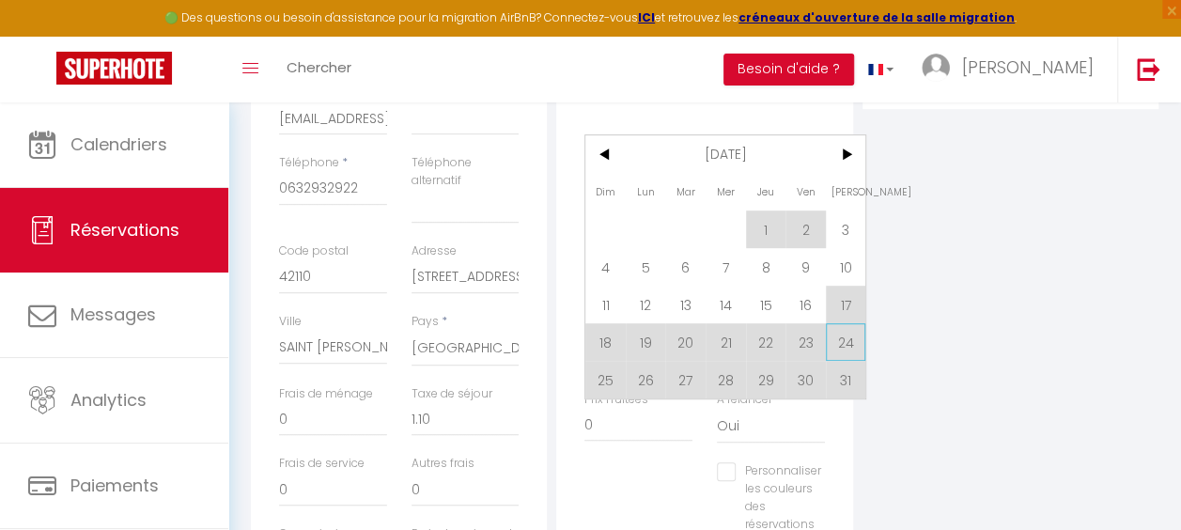
click at [841, 338] on span "24" at bounding box center [846, 342] width 40 height 38
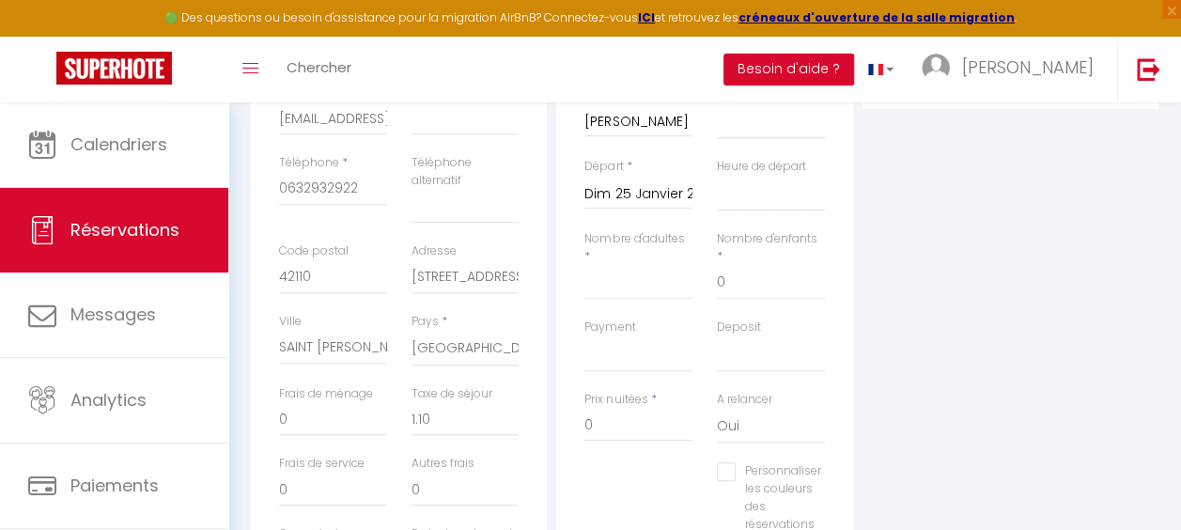
click at [798, 387] on div "Deposit OK KO" at bounding box center [770, 354] width 132 height 72
click at [638, 188] on input "Dim 25 Janvier 2026" at bounding box center [638, 194] width 108 height 24
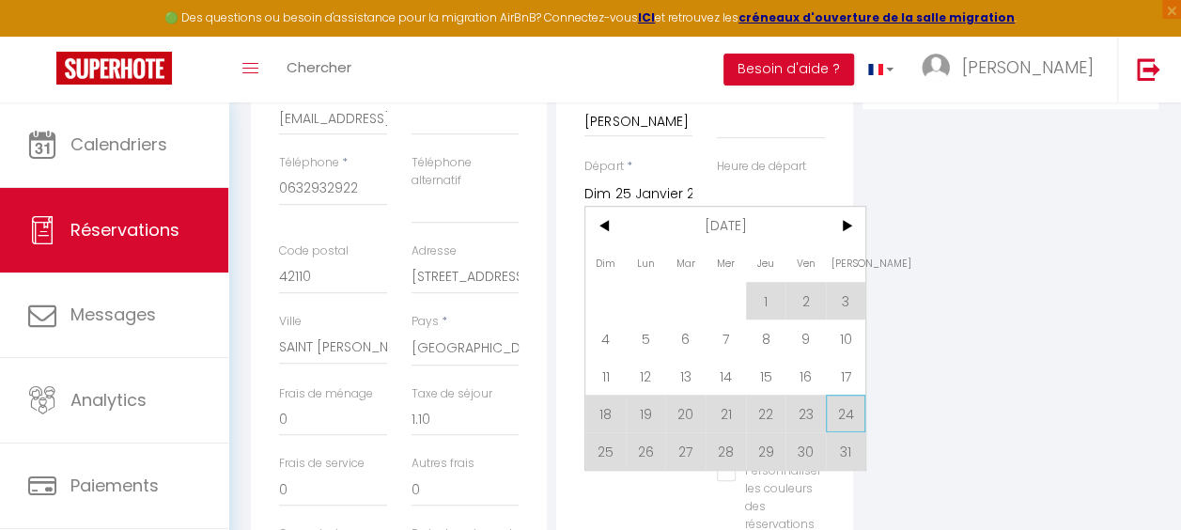
click at [840, 404] on span "24" at bounding box center [846, 413] width 40 height 38
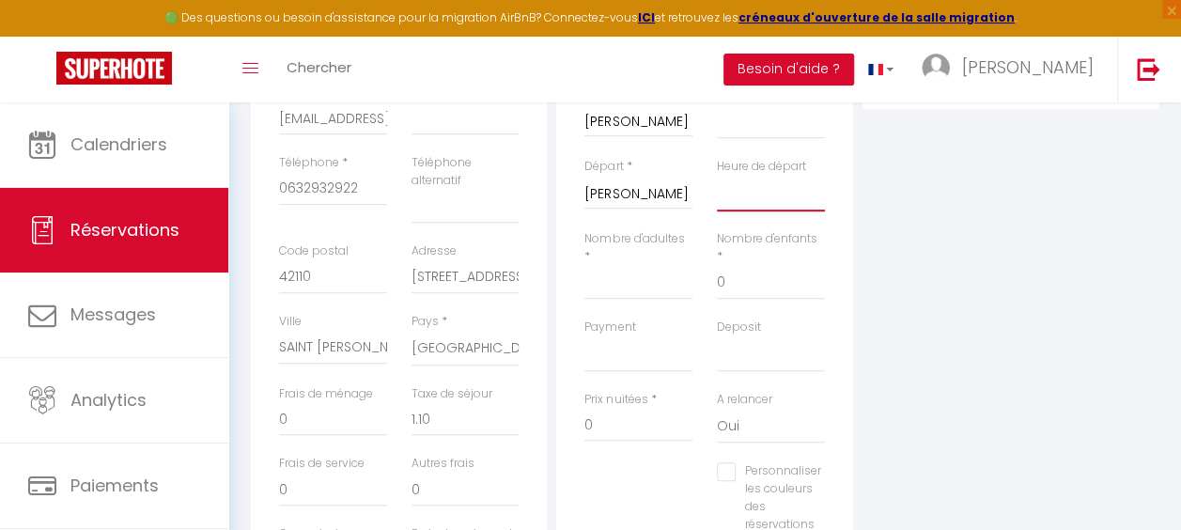
click at [746, 197] on select "00:00 00:30 01:00 01:30 02:00 02:30 03:00 03:30 04:00 04:30 05:00 05:30 06:00 0…" at bounding box center [771, 194] width 108 height 36
click at [612, 193] on input "[PERSON_NAME] 24 Janvier 2026" at bounding box center [638, 194] width 108 height 24
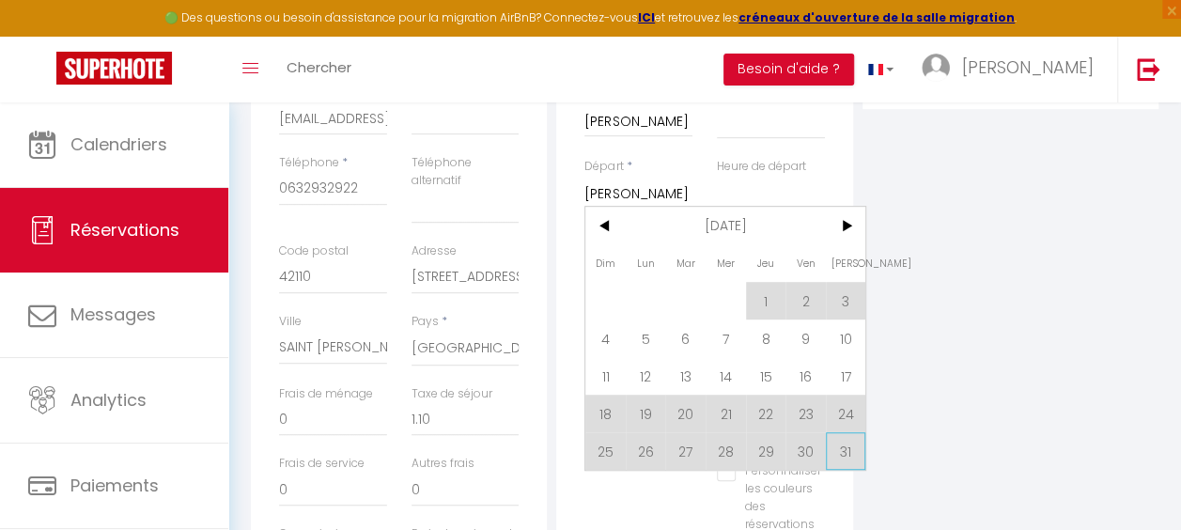
click at [839, 447] on span "31" at bounding box center [846, 451] width 40 height 38
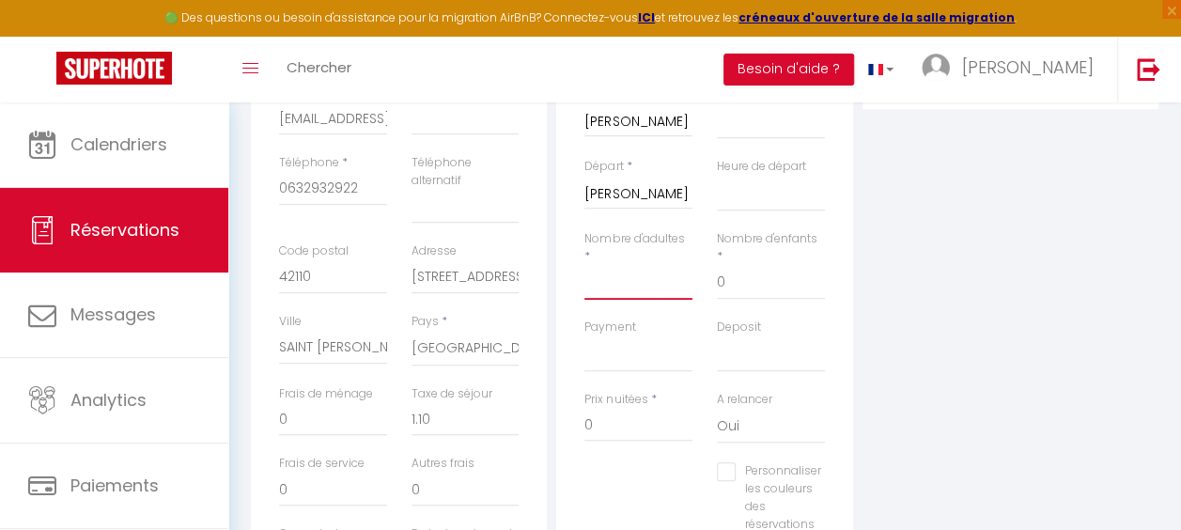
click at [618, 282] on input "Nombre d'adultes" at bounding box center [638, 283] width 108 height 34
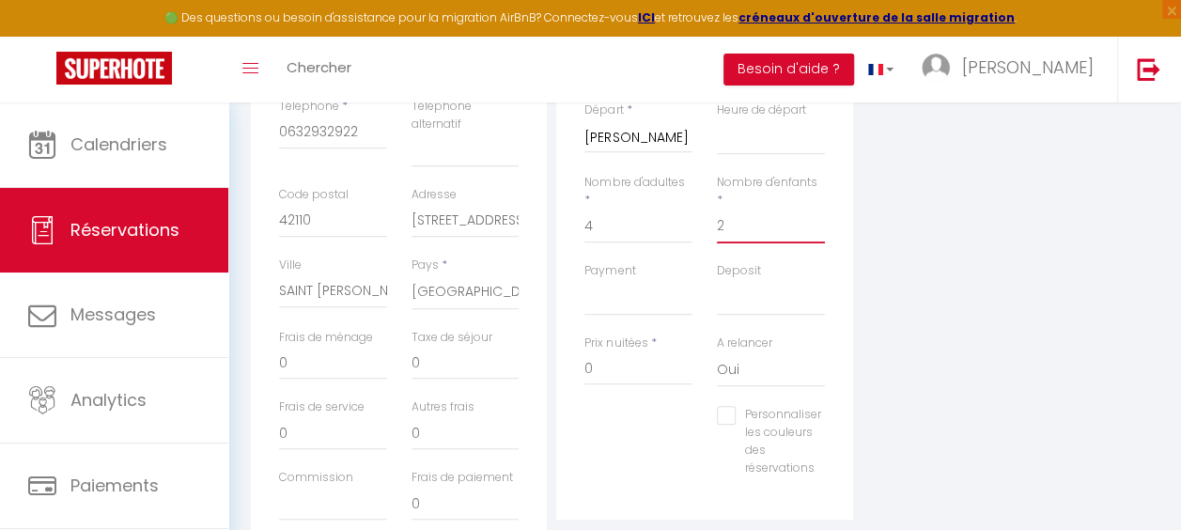
scroll to position [512, 0]
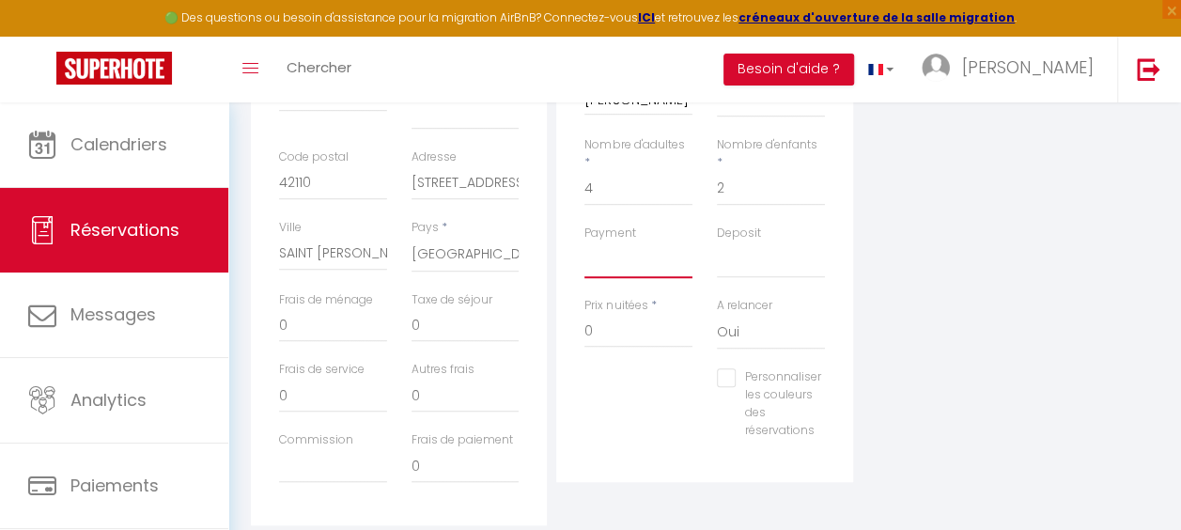
click at [615, 260] on select "OK KO" at bounding box center [638, 260] width 108 height 36
click at [612, 258] on select "OK KO" at bounding box center [638, 260] width 108 height 36
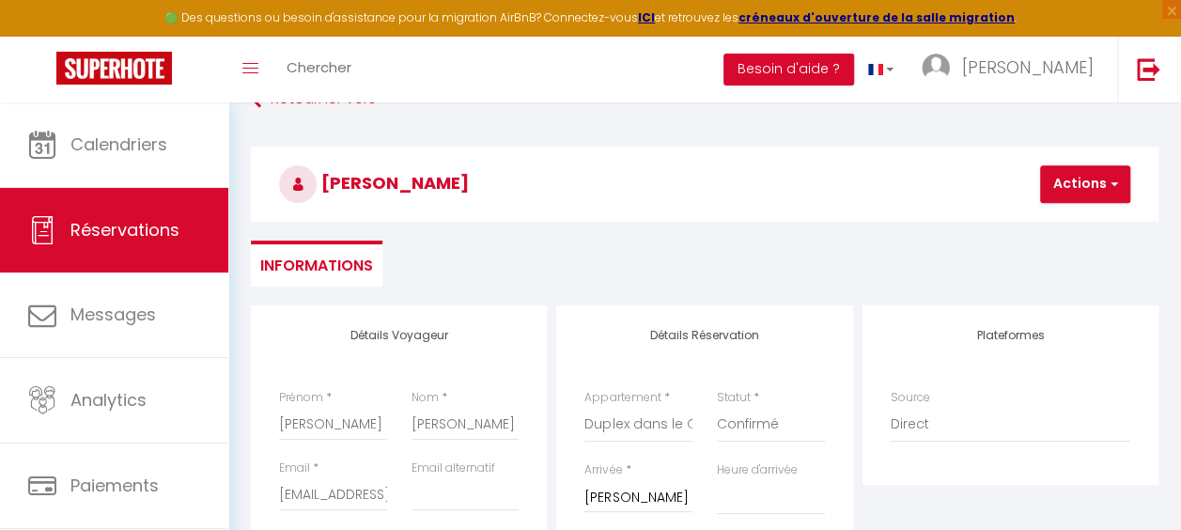
scroll to position [0, 0]
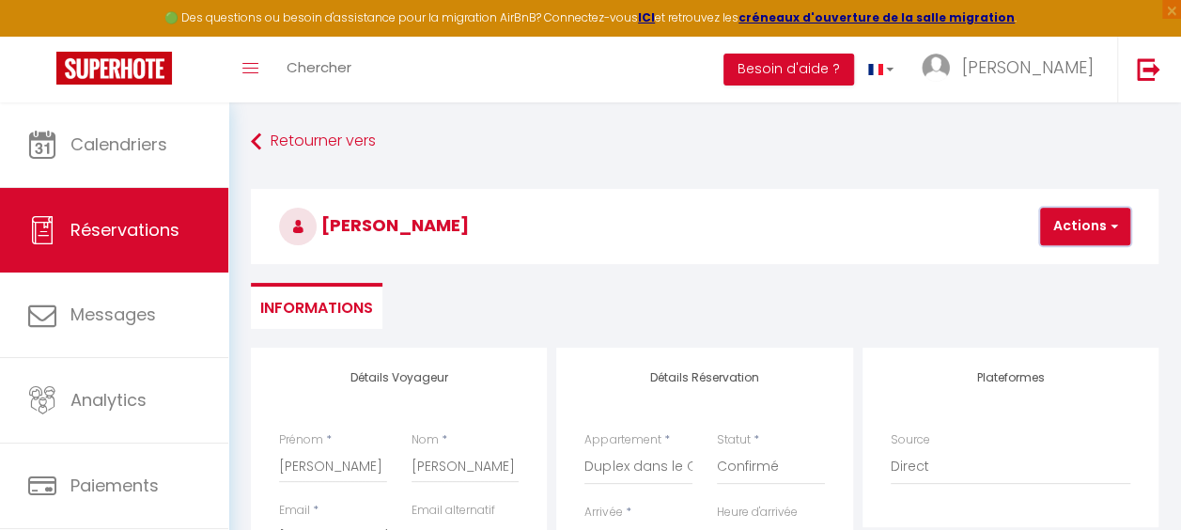
click at [1058, 232] on button "Actions" at bounding box center [1085, 227] width 90 height 38
click at [1084, 212] on button "Actions" at bounding box center [1085, 227] width 90 height 38
click at [1079, 229] on button "Actions" at bounding box center [1085, 227] width 90 height 38
click at [1074, 256] on link "Enregistrer" at bounding box center [1101, 267] width 148 height 24
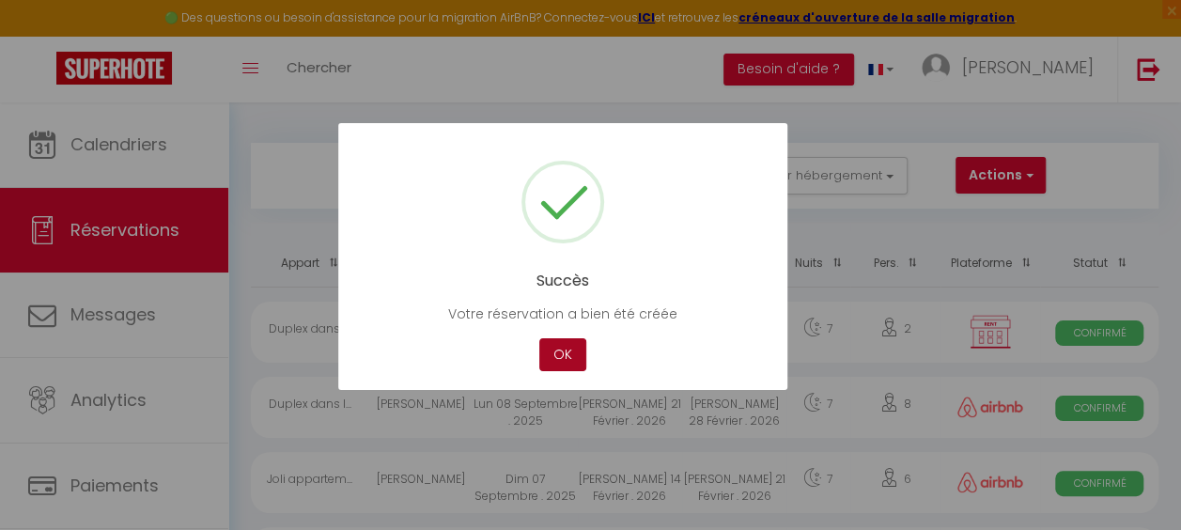
click at [561, 349] on button "OK" at bounding box center [562, 354] width 47 height 33
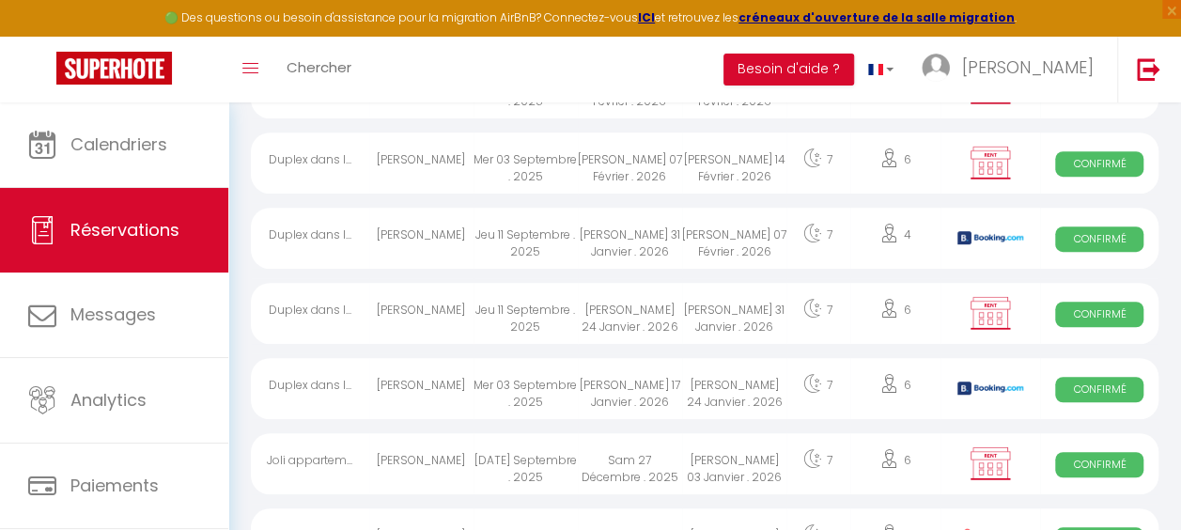
scroll to position [544, 0]
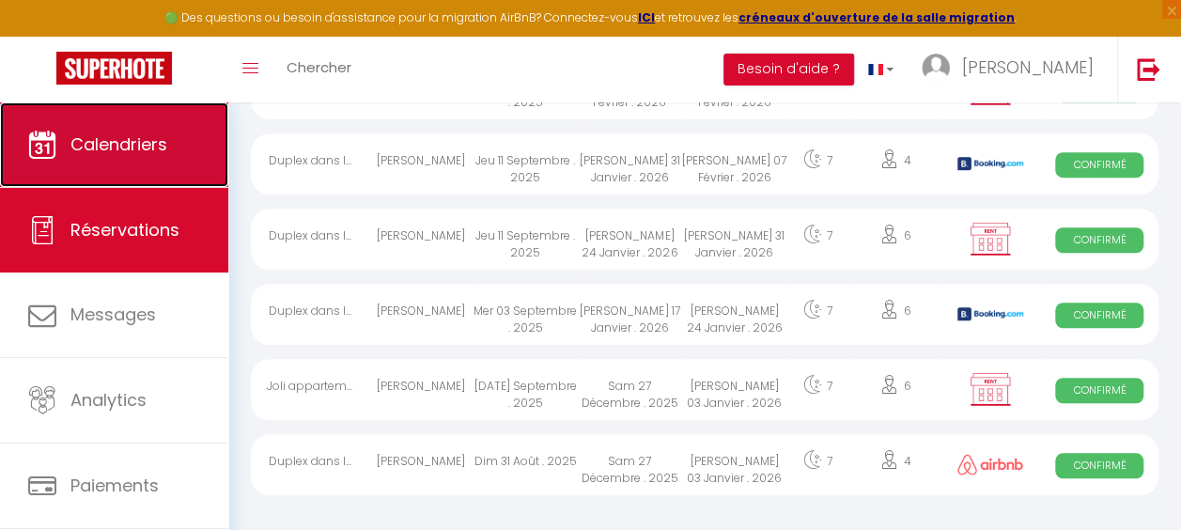
click at [107, 152] on span "Calendriers" at bounding box center [118, 143] width 97 height 23
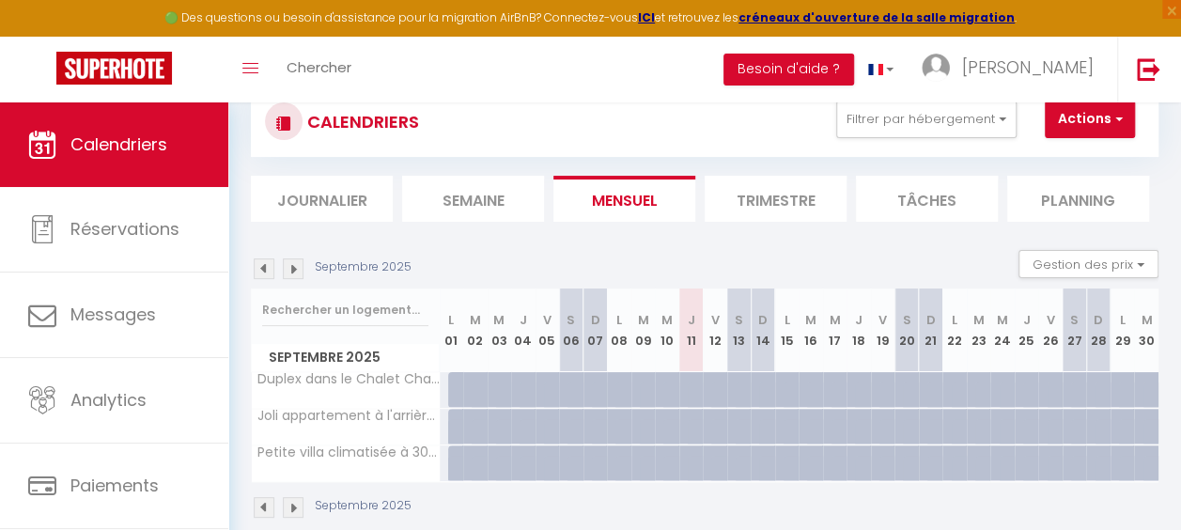
scroll to position [102, 0]
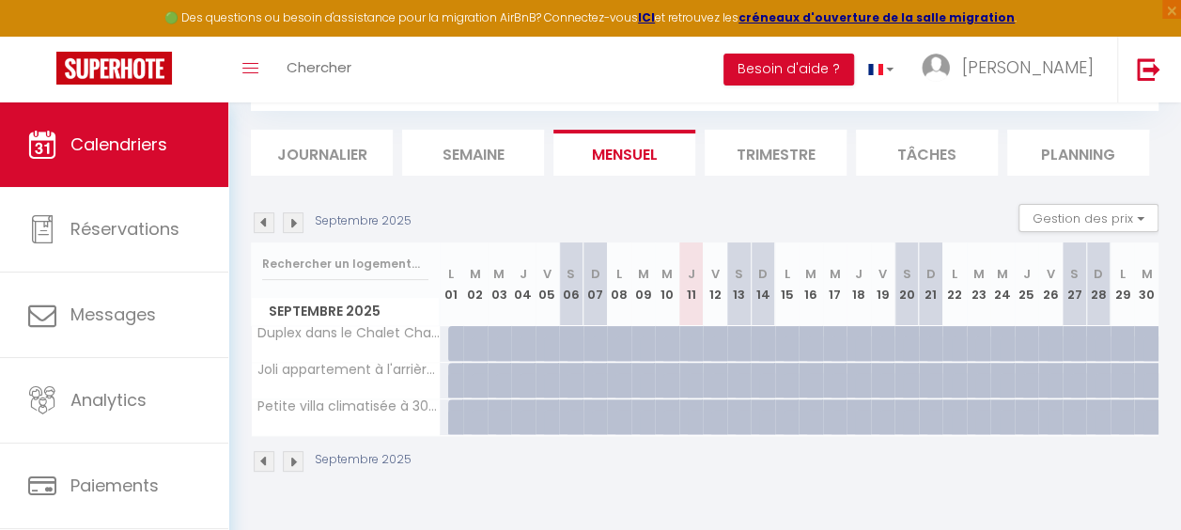
click at [291, 212] on img at bounding box center [293, 222] width 21 height 21
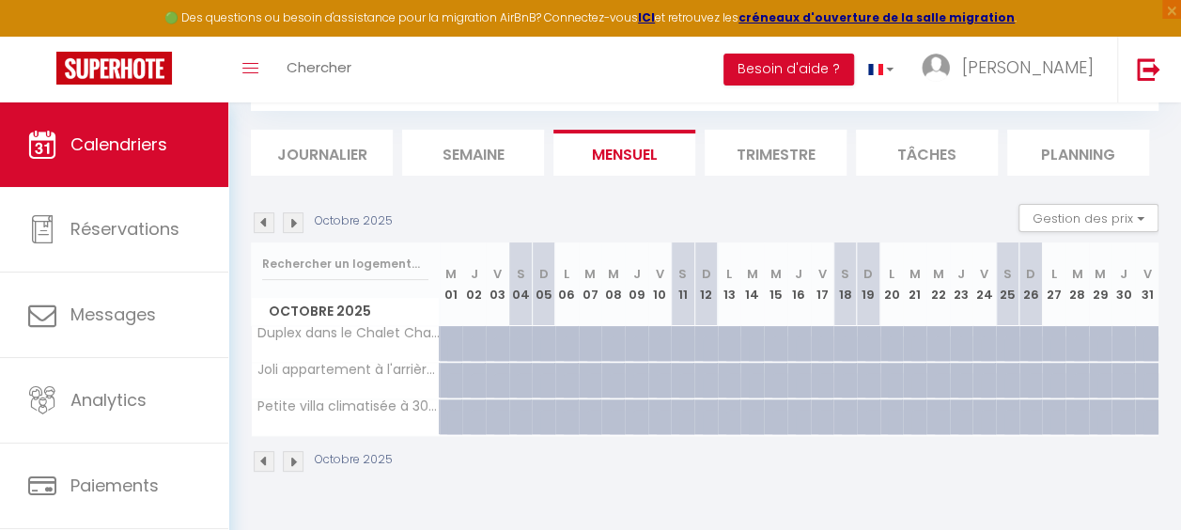
click at [291, 212] on img at bounding box center [293, 222] width 21 height 21
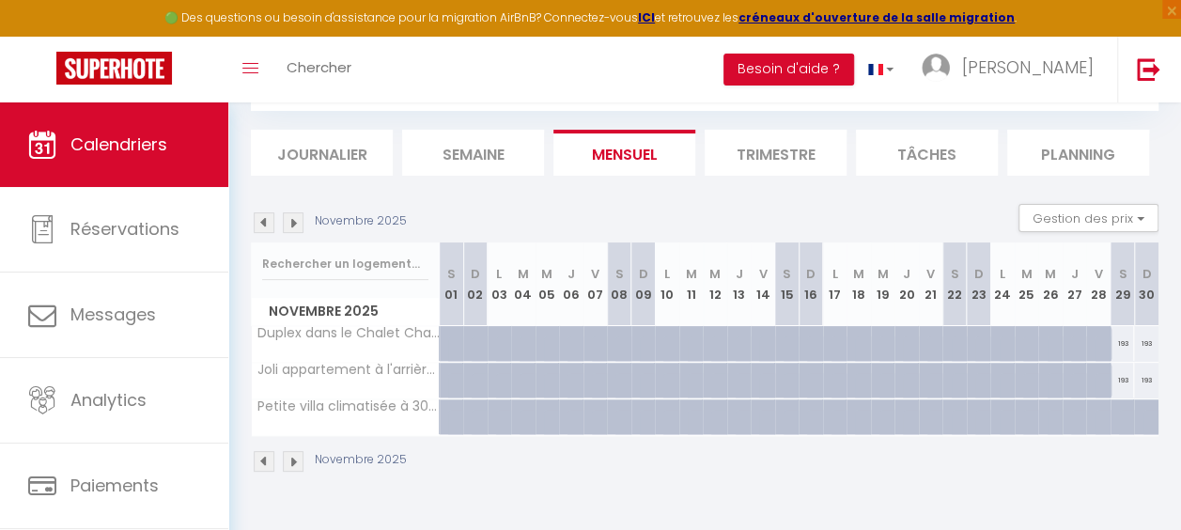
click at [292, 220] on img at bounding box center [293, 222] width 21 height 21
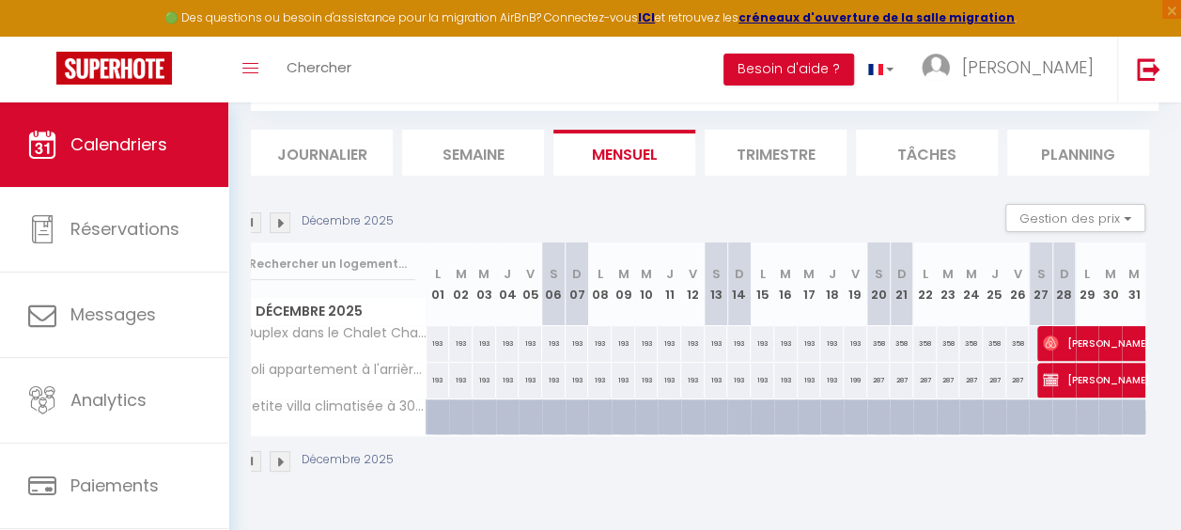
scroll to position [0, 0]
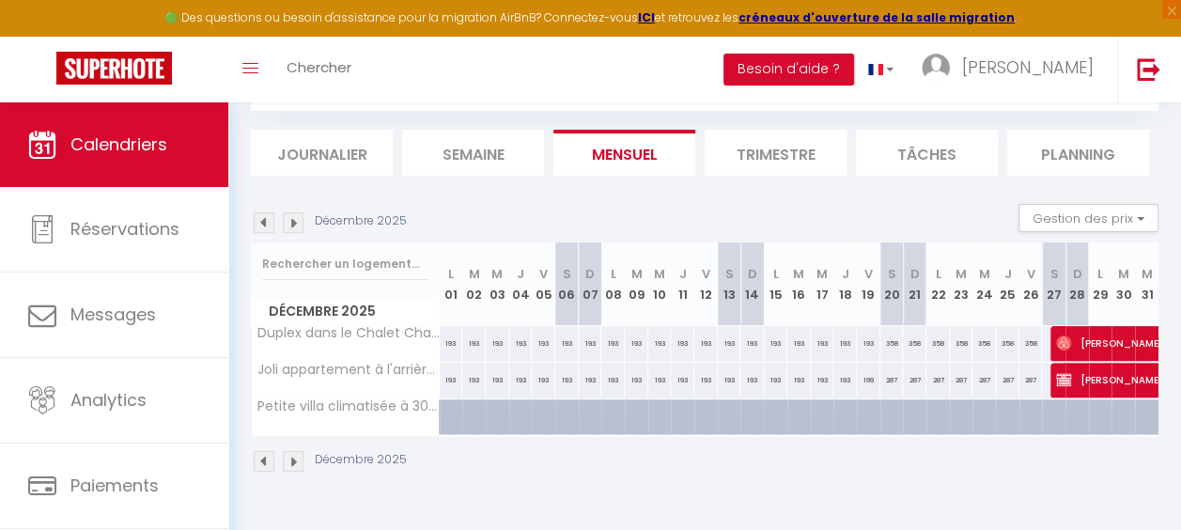
click at [301, 222] on img at bounding box center [293, 222] width 21 height 21
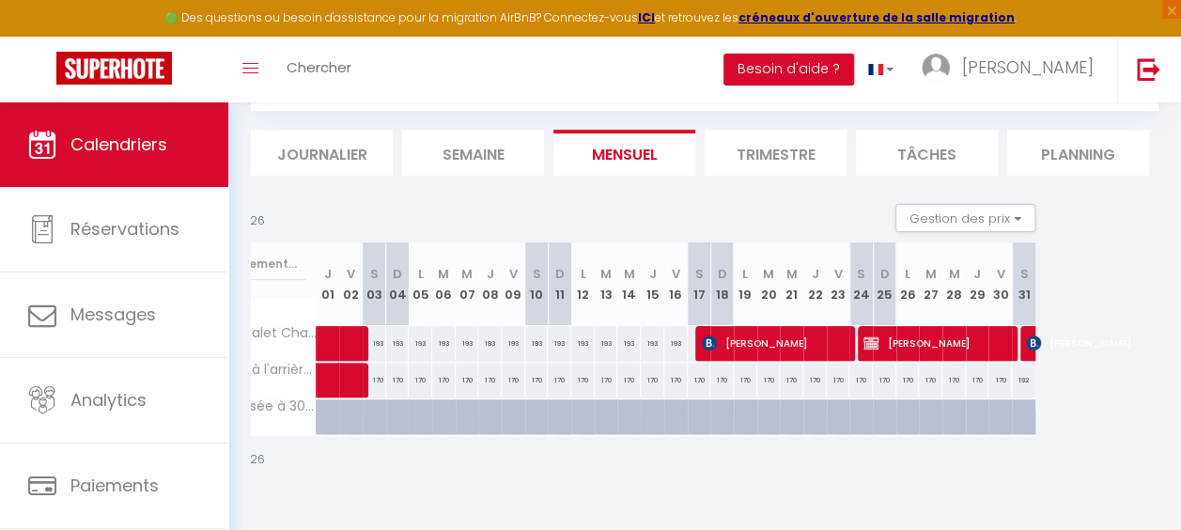
scroll to position [0, 137]
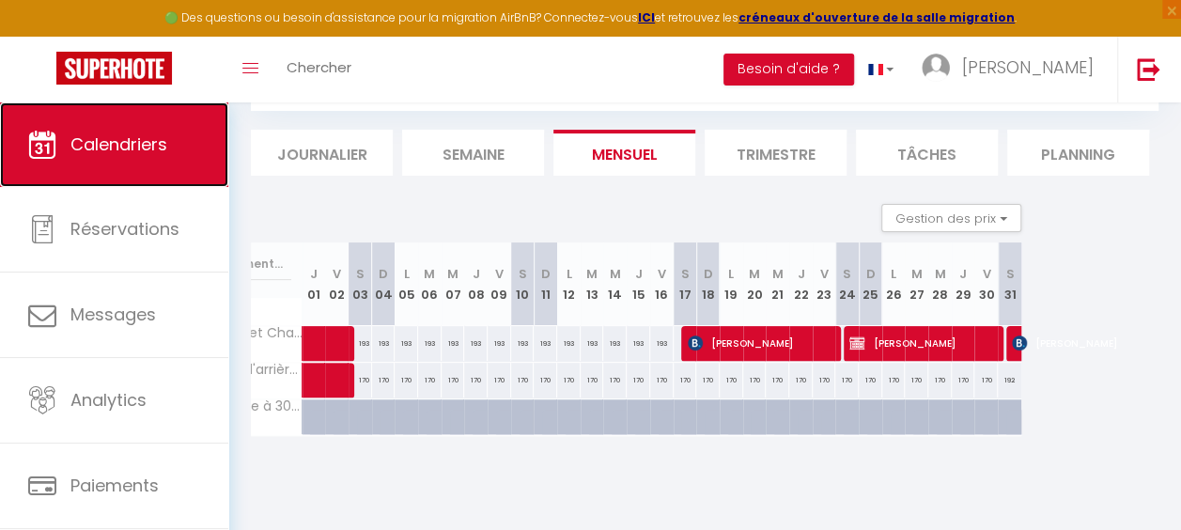
click at [111, 142] on span "Calendriers" at bounding box center [118, 143] width 97 height 23
click at [124, 134] on span "Calendriers" at bounding box center [118, 143] width 97 height 23
click at [116, 130] on link "Calendriers" at bounding box center [114, 144] width 228 height 85
